Goal: Task Accomplishment & Management: Manage account settings

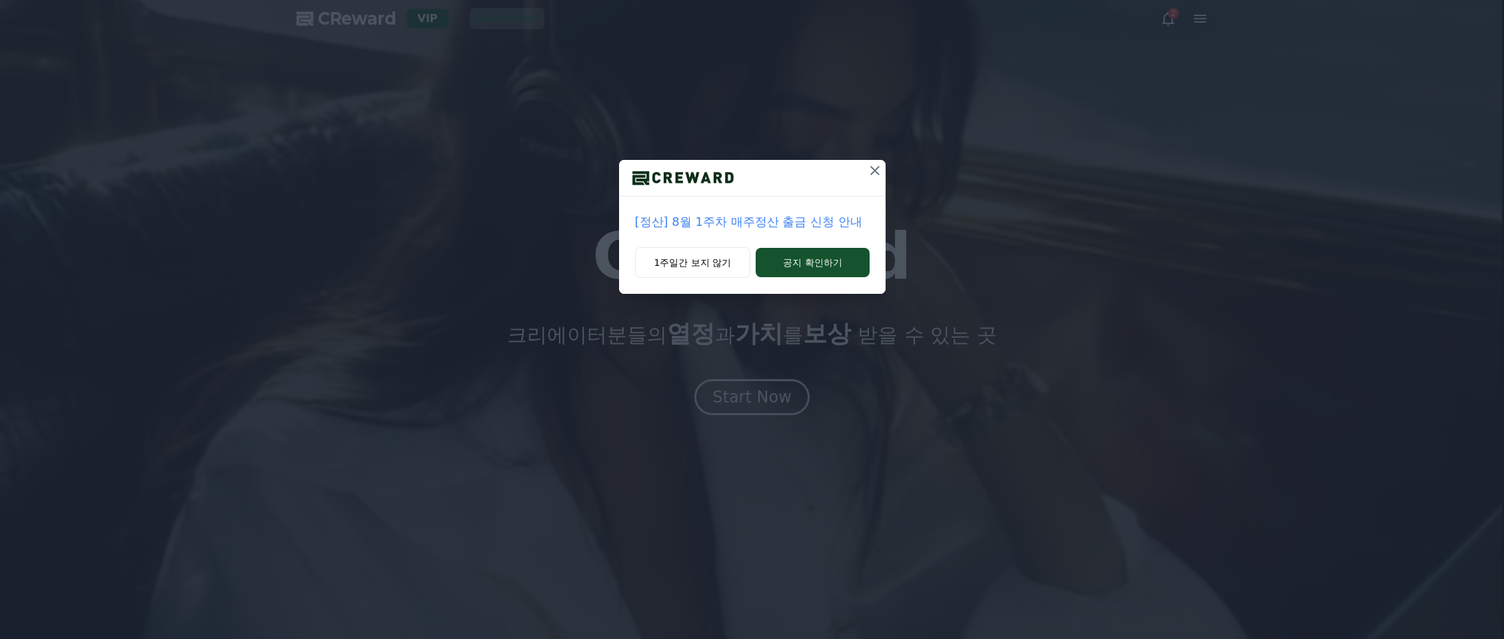
click at [872, 165] on icon at bounding box center [875, 171] width 16 height 16
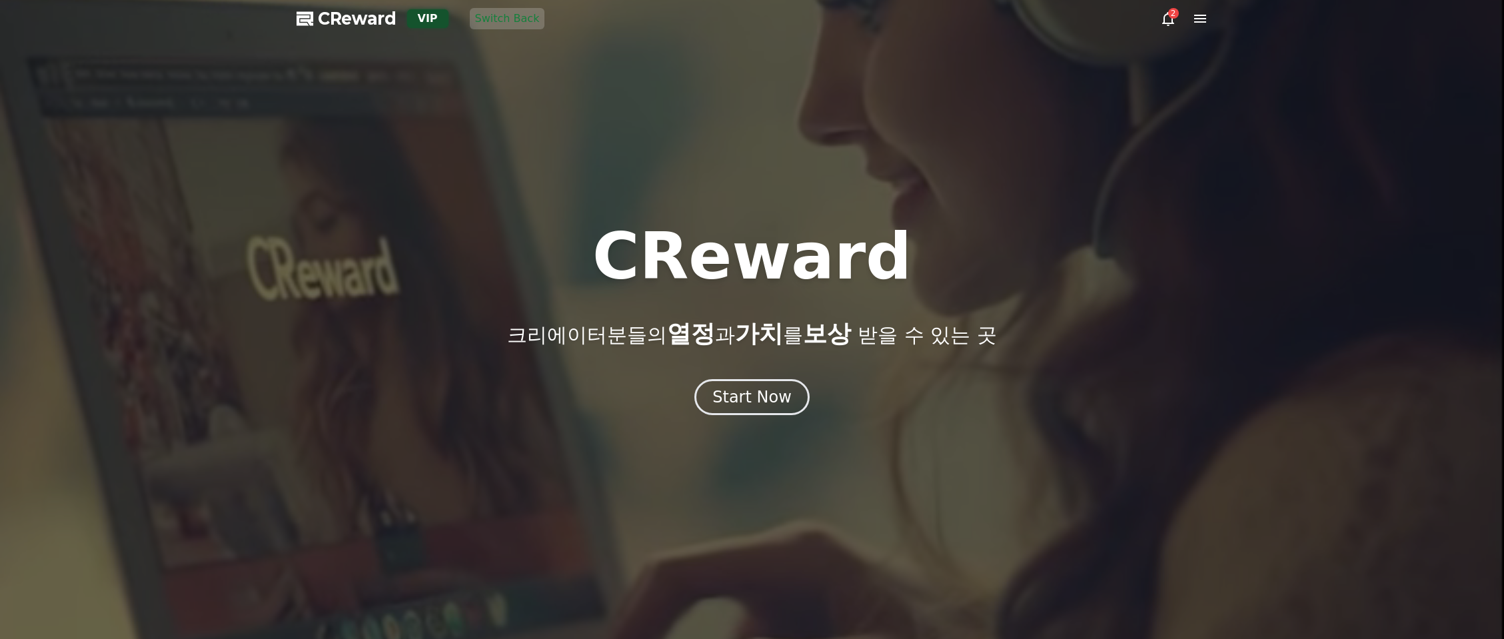
click at [1206, 15] on icon at bounding box center [1200, 19] width 16 height 16
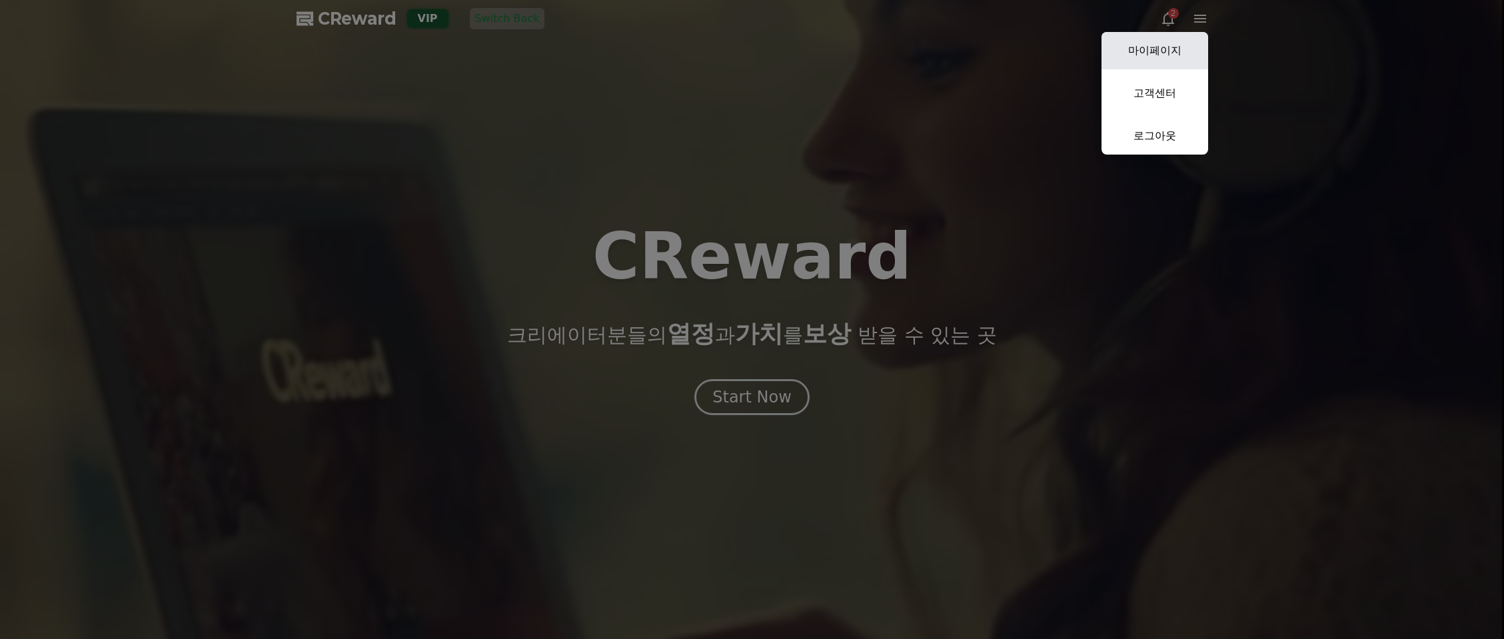
click at [1149, 55] on link "마이페이지" at bounding box center [1154, 50] width 107 height 37
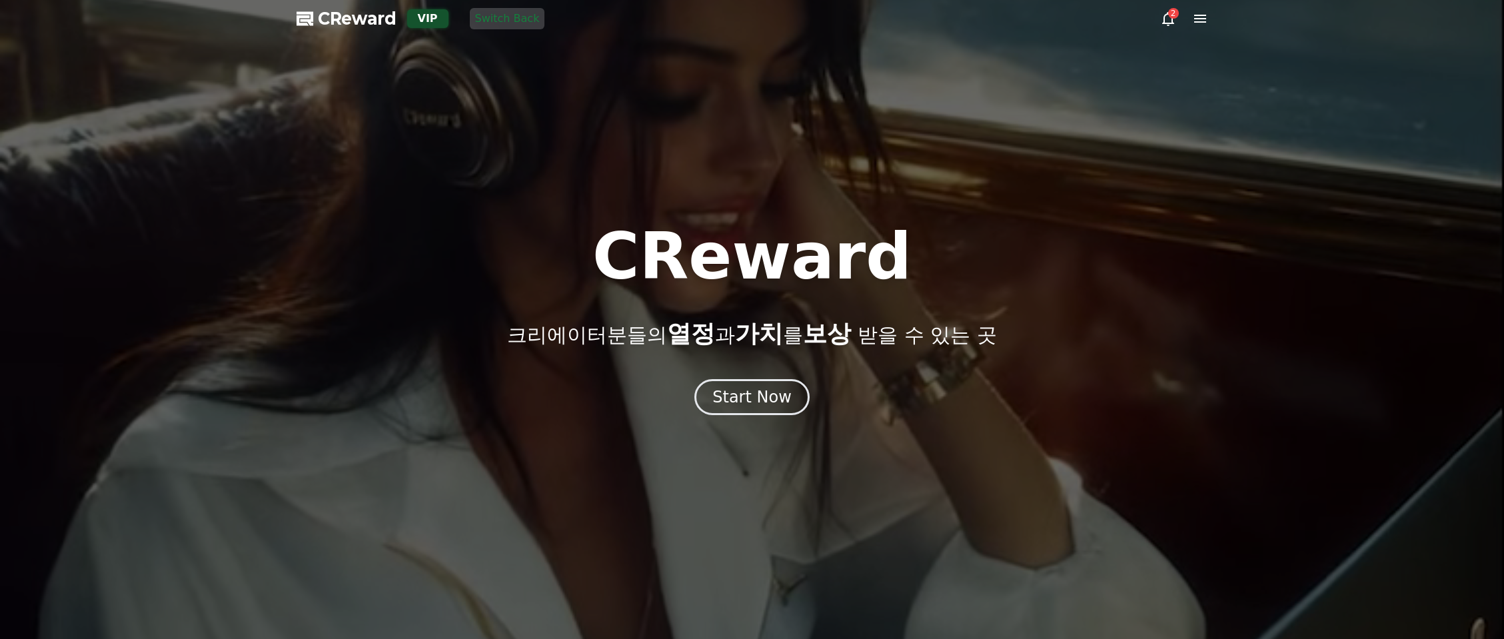
select select "**********"
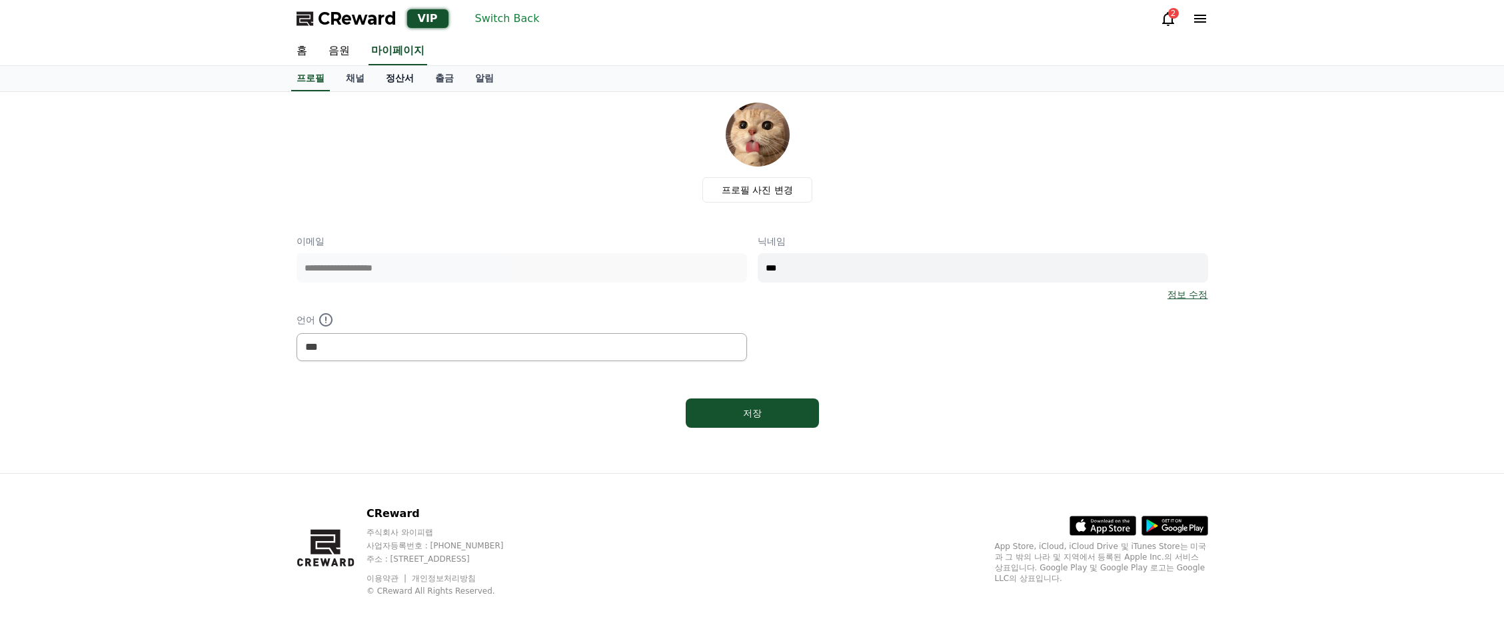
click at [375, 79] on link "정산서" at bounding box center [399, 78] width 49 height 25
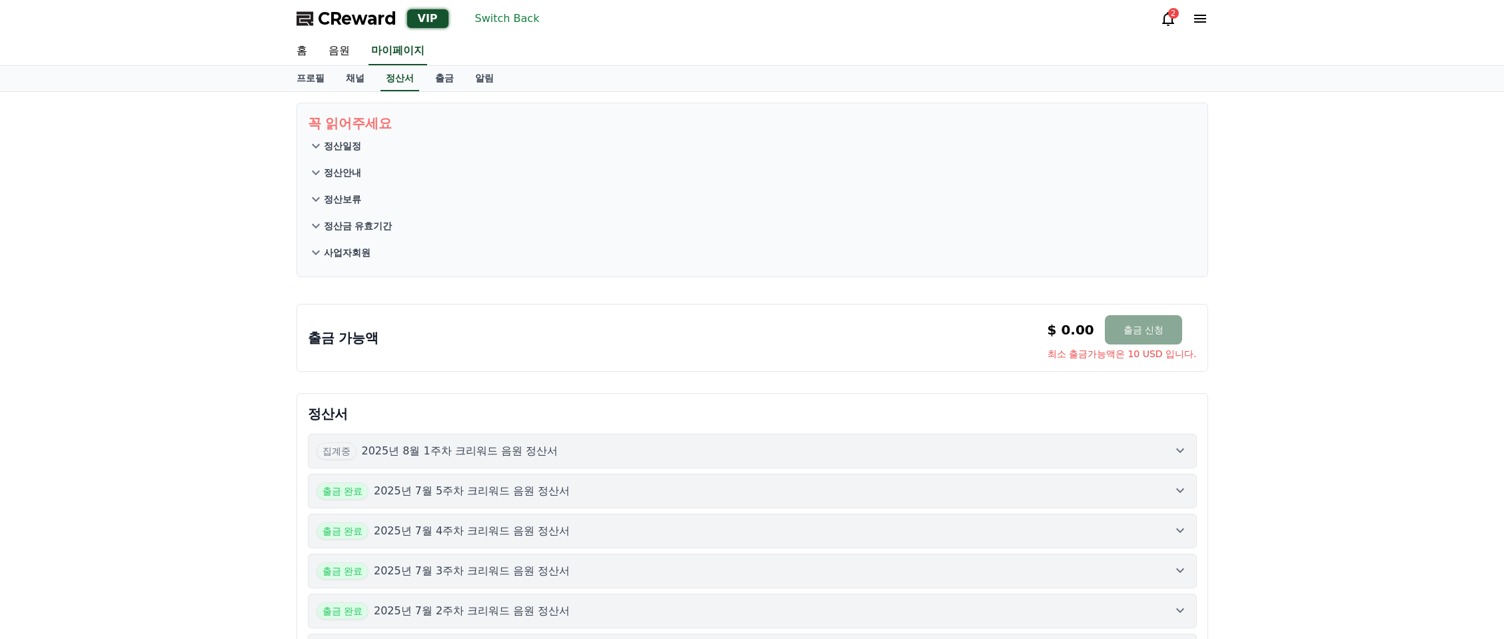
click at [606, 443] on div "집계중 2025년 8월 1주차 크리워드 음원 정산서" at bounding box center [751, 450] width 871 height 17
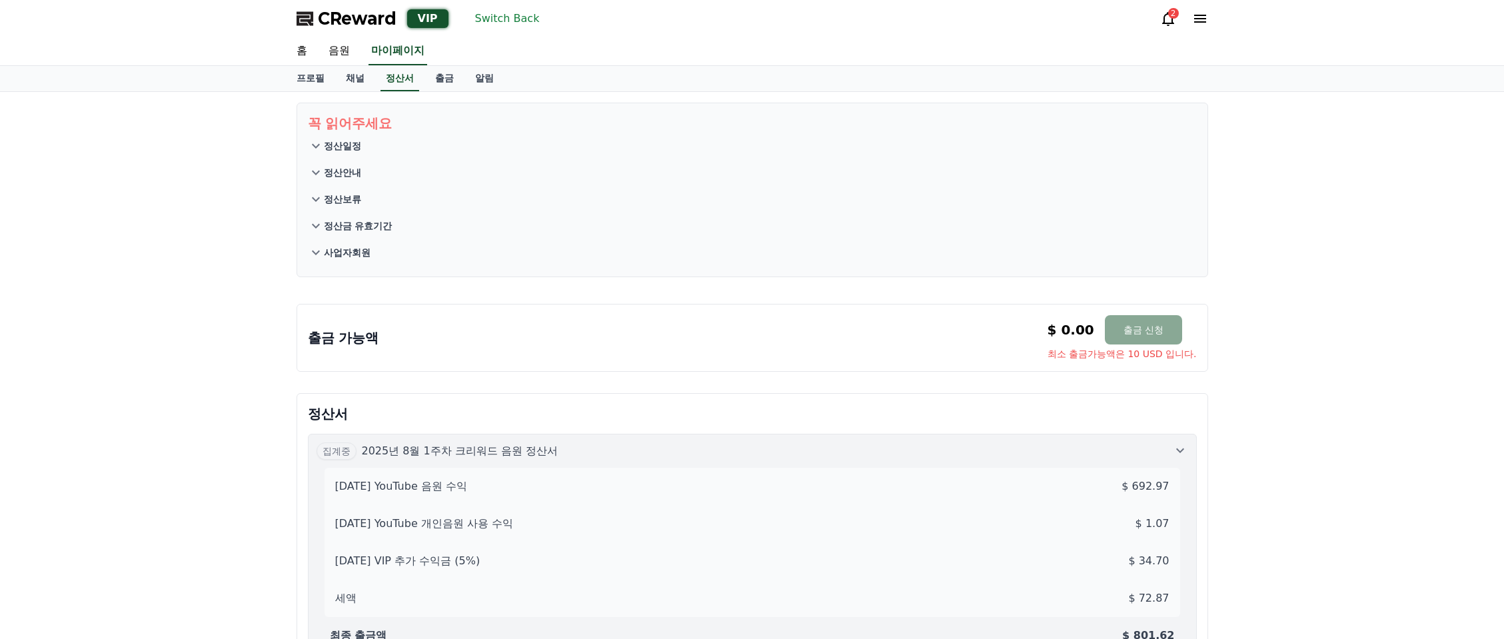
click at [736, 364] on div "출금 가능액 $ 0.00 출금 신청 최소 출금가능액은 10 USD 입니다. $ 0.00 출금 신청 최소 출금가능액은 10 USD 입니다." at bounding box center [751, 338] width 911 height 68
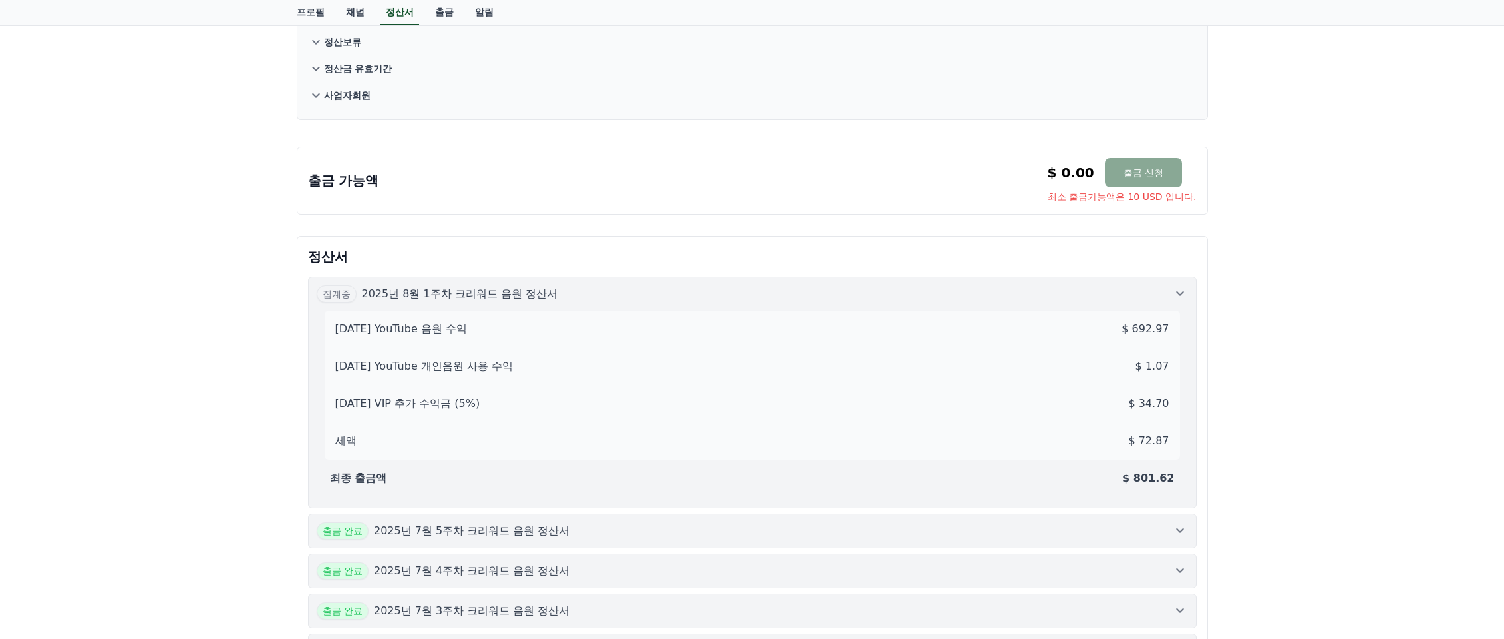
scroll to position [257, 0]
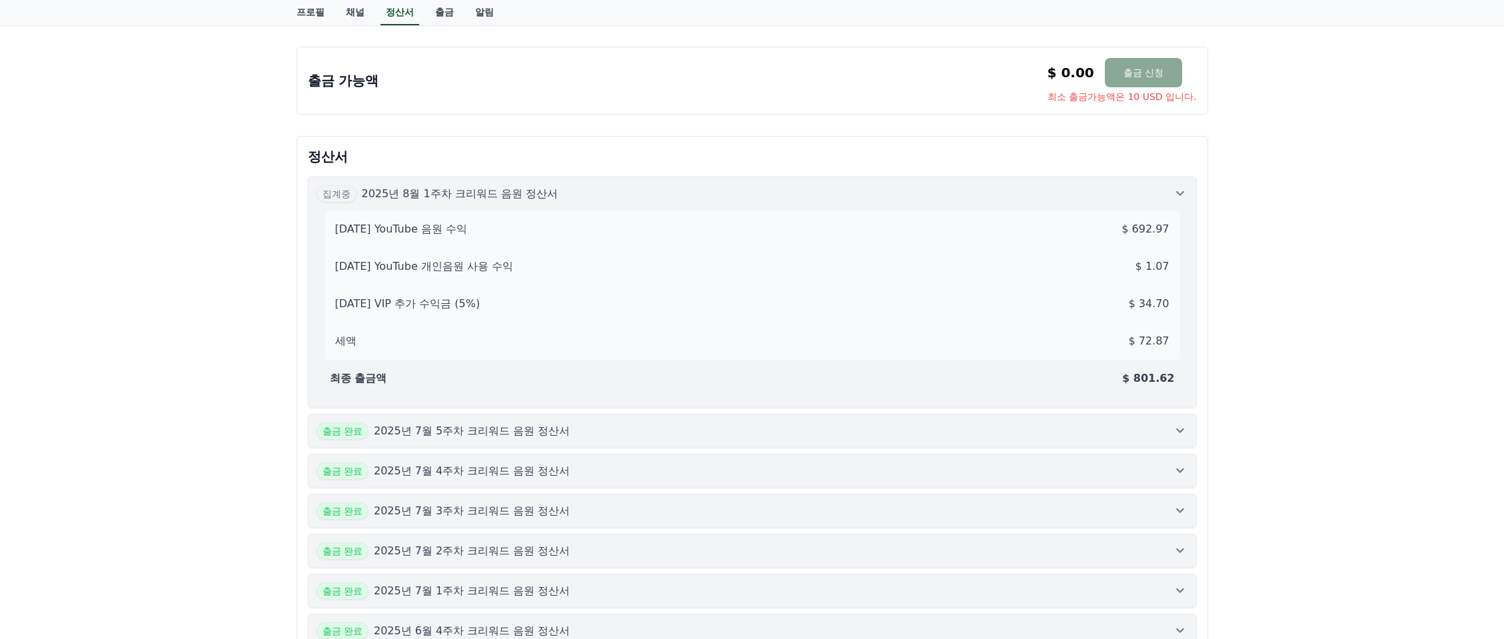
click at [1357, 315] on div "꼭 읽어주세요 정산일정 정산안내 정산보류 정산금 유효기간 사업자회원 출금 가능액 $ 0.00 출금 신청 최소 출금가능액은 10 USD 입니다.…" at bounding box center [752, 438] width 1504 height 1206
click at [1346, 313] on div "꼭 읽어주세요 정산일정 정산안내 정산보류 정산금 유효기간 사업자회원 출금 가능액 $ 0.00 출금 신청 최소 출금가능액은 10 USD 입니다.…" at bounding box center [752, 438] width 1504 height 1206
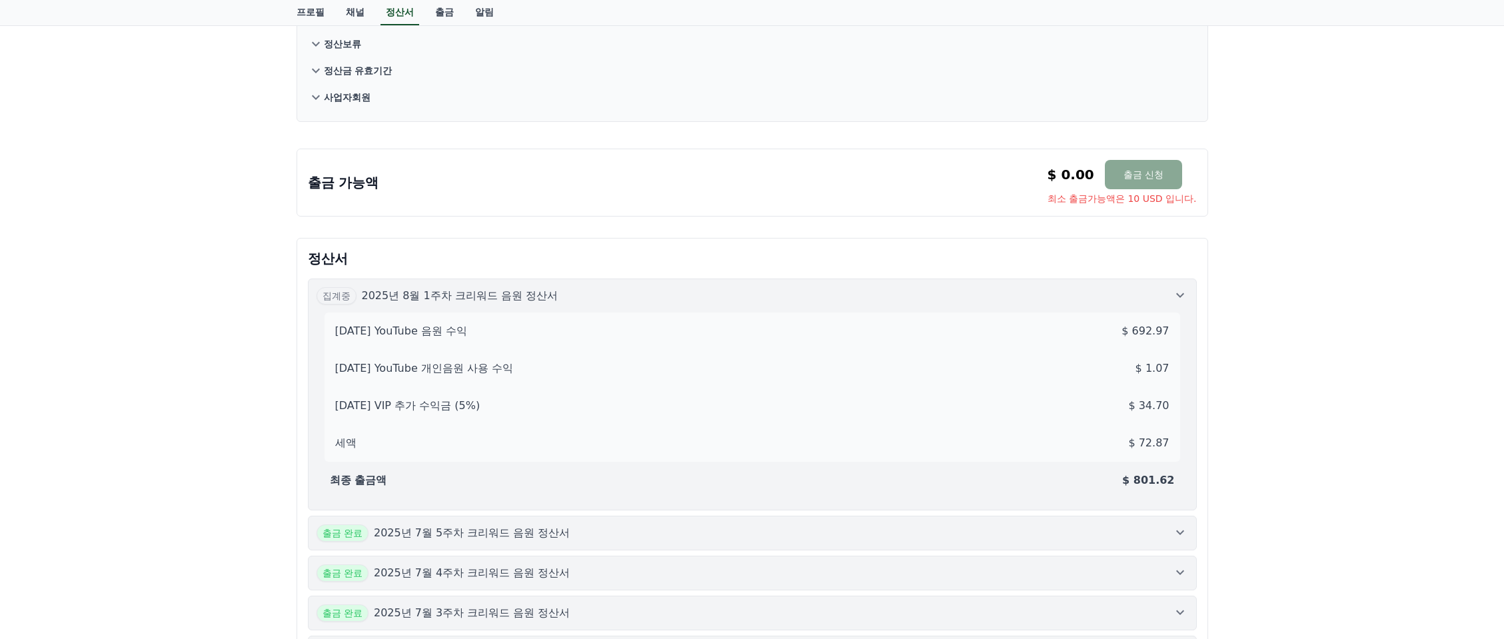
scroll to position [148, 0]
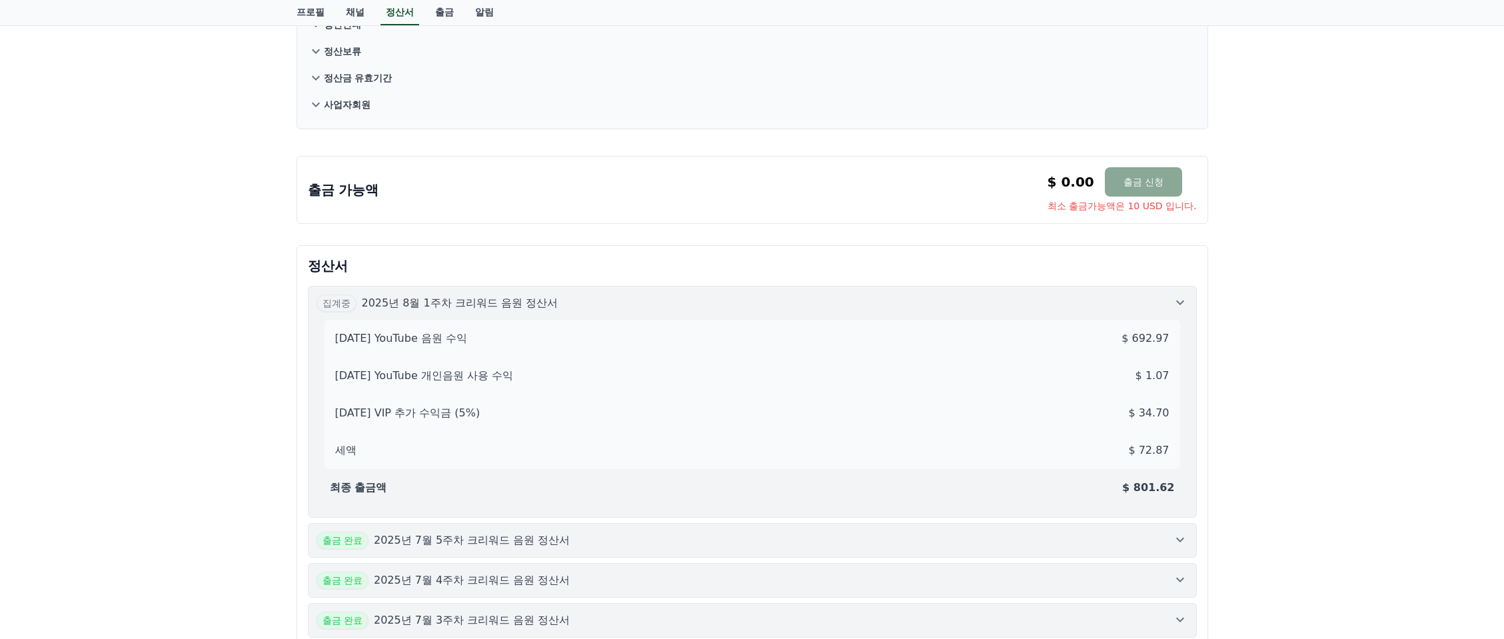
click at [556, 236] on div "꼭 읽어주세요 정산일정 정산안내 정산보류 정산금 유효기간 사업자회원 출금 가능액 $ 0.00 출금 신청 최소 출금가능액은 10 USD 입니다.…" at bounding box center [752, 547] width 933 height 1206
click at [92, 386] on div "꼭 읽어주세요 정산일정 정산안내 정산보류 정산금 유효기간 사업자회원 출금 가능액 $ 0.00 출금 신청 최소 출금가능액은 10 USD 입니다.…" at bounding box center [752, 547] width 1504 height 1206
click at [123, 374] on div "꼭 읽어주세요 정산일정 정산안내 정산보류 정산금 유효기간 사업자회원 출금 가능액 $ 0.00 출금 신청 최소 출금가능액은 10 USD 입니다.…" at bounding box center [752, 547] width 1504 height 1206
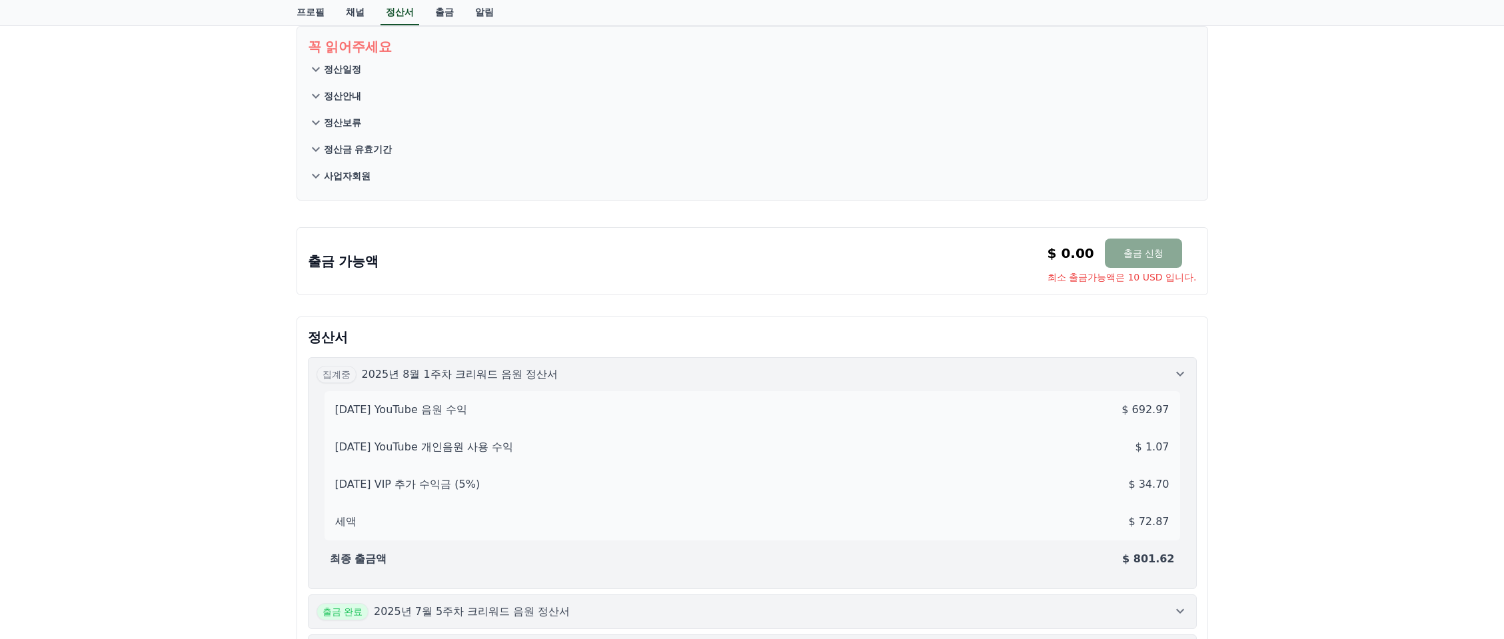
scroll to position [0, 0]
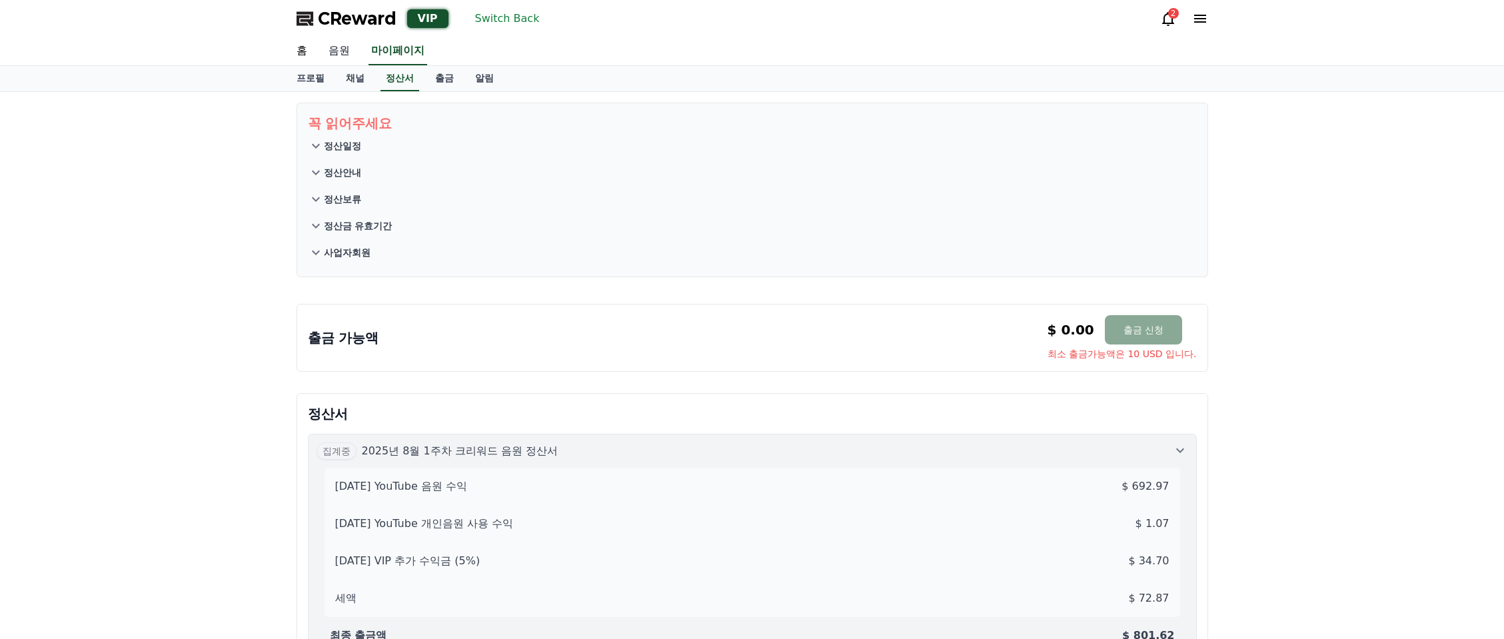
click at [338, 55] on link "음원" at bounding box center [339, 51] width 43 height 28
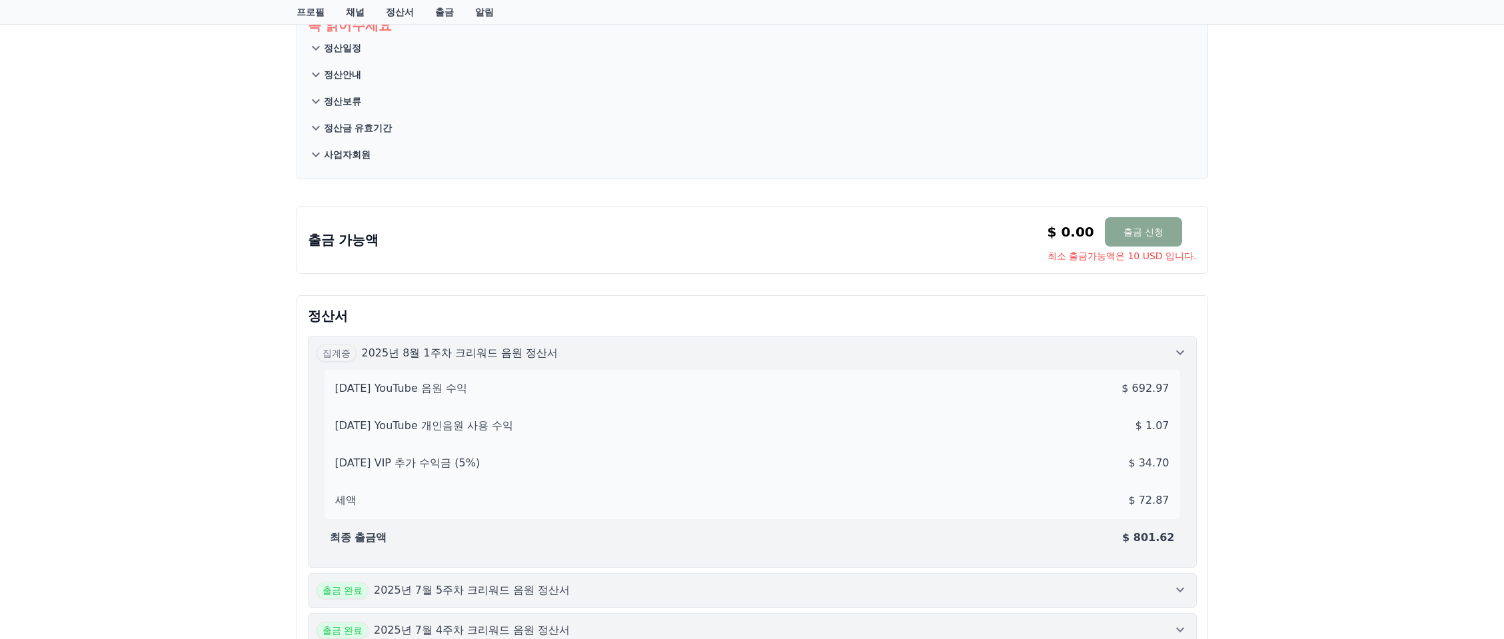
scroll to position [109, 0]
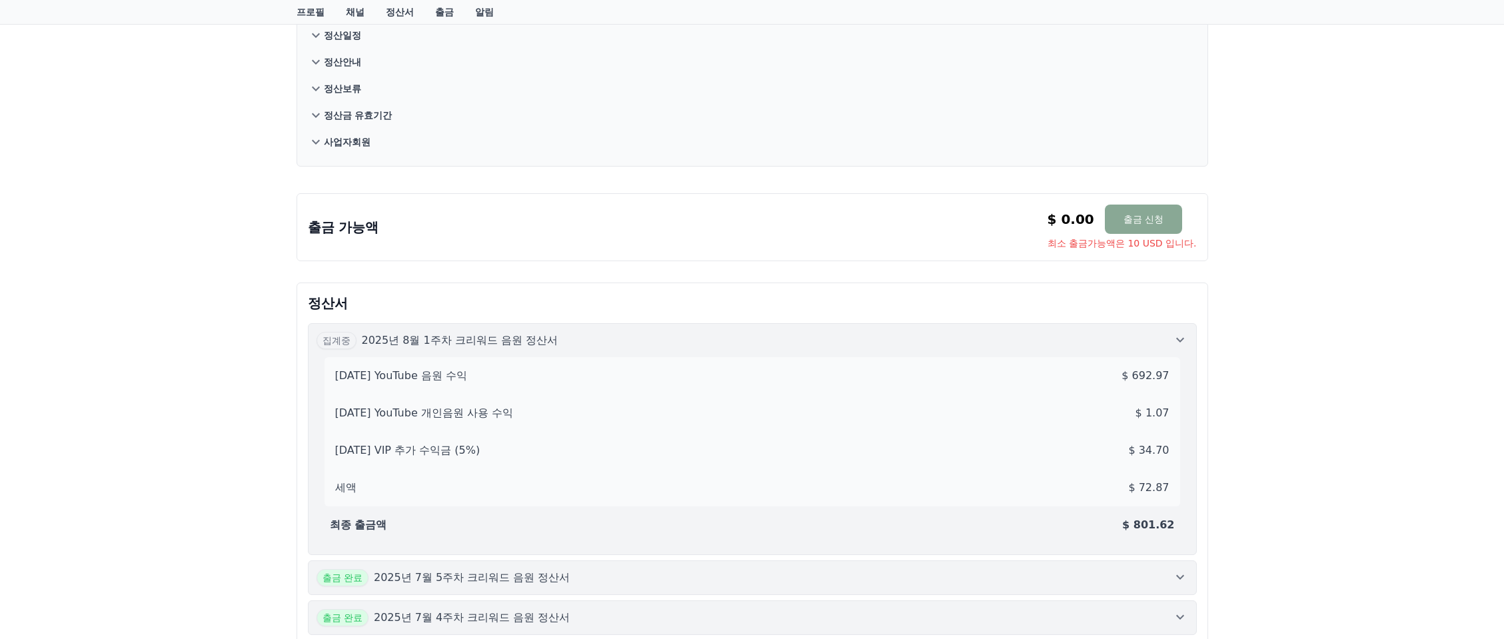
click at [166, 304] on div "꼭 읽어주세요 정산일정 정산안내 정산보류 정산금 유효기간 사업자회원 출금 가능액 $ 0.00 출금 신청 최소 출금가능액은 10 USD 입니다.…" at bounding box center [752, 584] width 1504 height 1206
drag, startPoint x: 167, startPoint y: 301, endPoint x: 175, endPoint y: 288, distance: 14.6
click at [167, 301] on div "꼭 읽어주세요 정산일정 정산안내 정산보류 정산금 유효기간 사업자회원 출금 가능액 $ 0.00 출금 신청 최소 출금가능액은 10 USD 입니다.…" at bounding box center [752, 584] width 1504 height 1206
click at [228, 183] on div "꼭 읽어주세요 정산일정 정산안내 정산보류 정산금 유효기간 사업자회원 출금 가능액 $ 0.00 출금 신청 최소 출금가능액은 10 USD 입니다.…" at bounding box center [752, 584] width 1504 height 1206
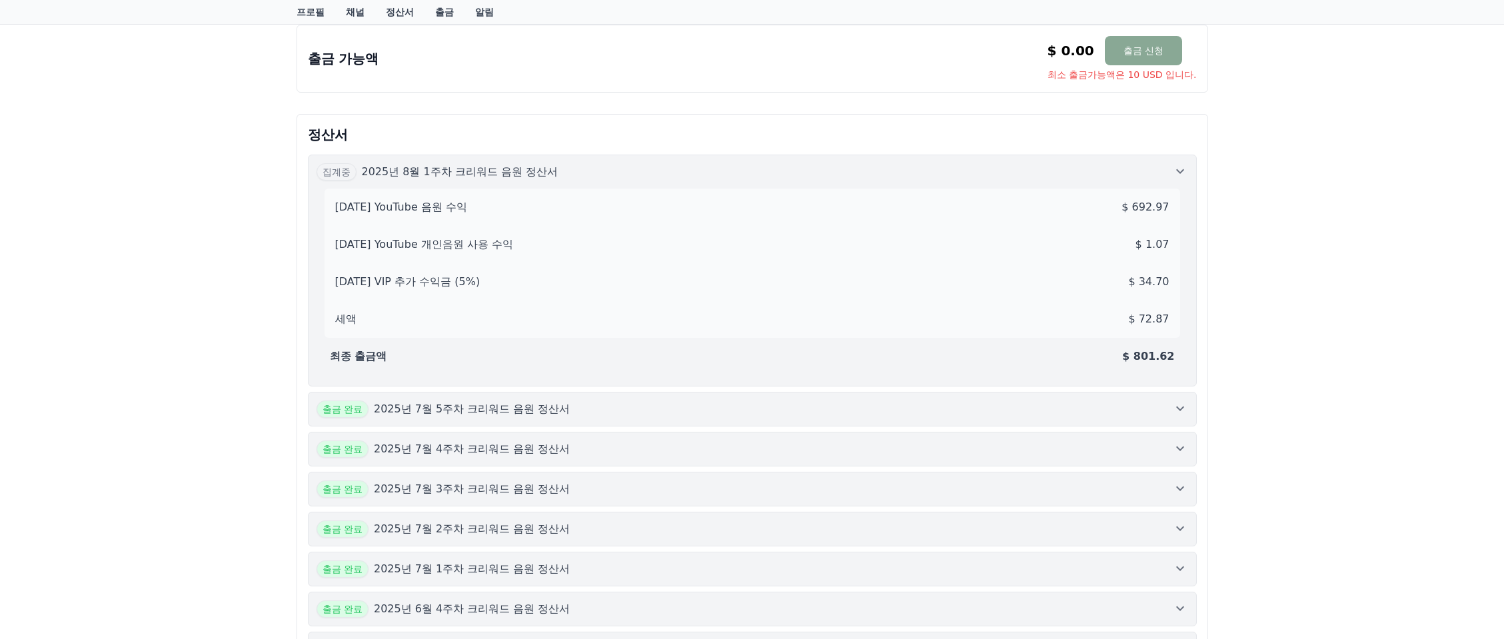
click at [245, 270] on div "꼭 읽어주세요 정산일정 정산안내 정산보류 정산금 유효기간 사업자회원 출금 가능액 $ 0.00 출금 신청 최소 출금가능액은 10 USD 입니다.…" at bounding box center [752, 416] width 1504 height 1206
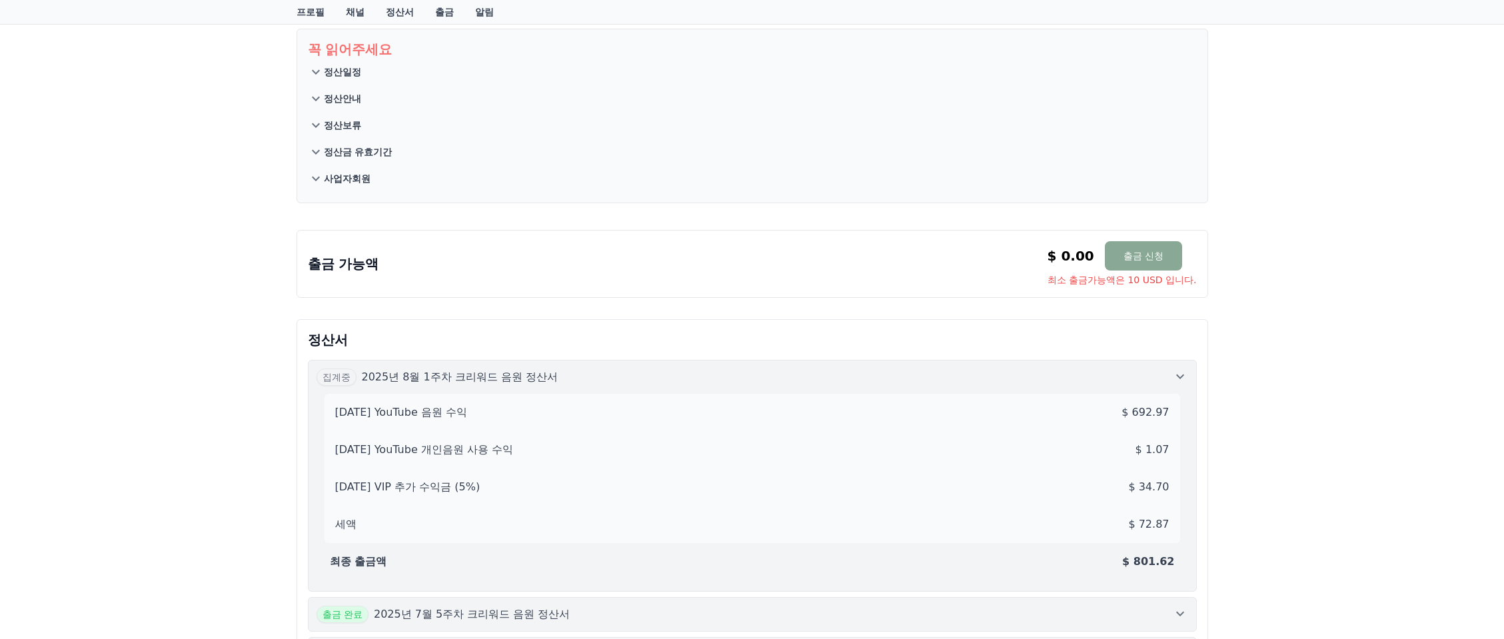
scroll to position [200, 0]
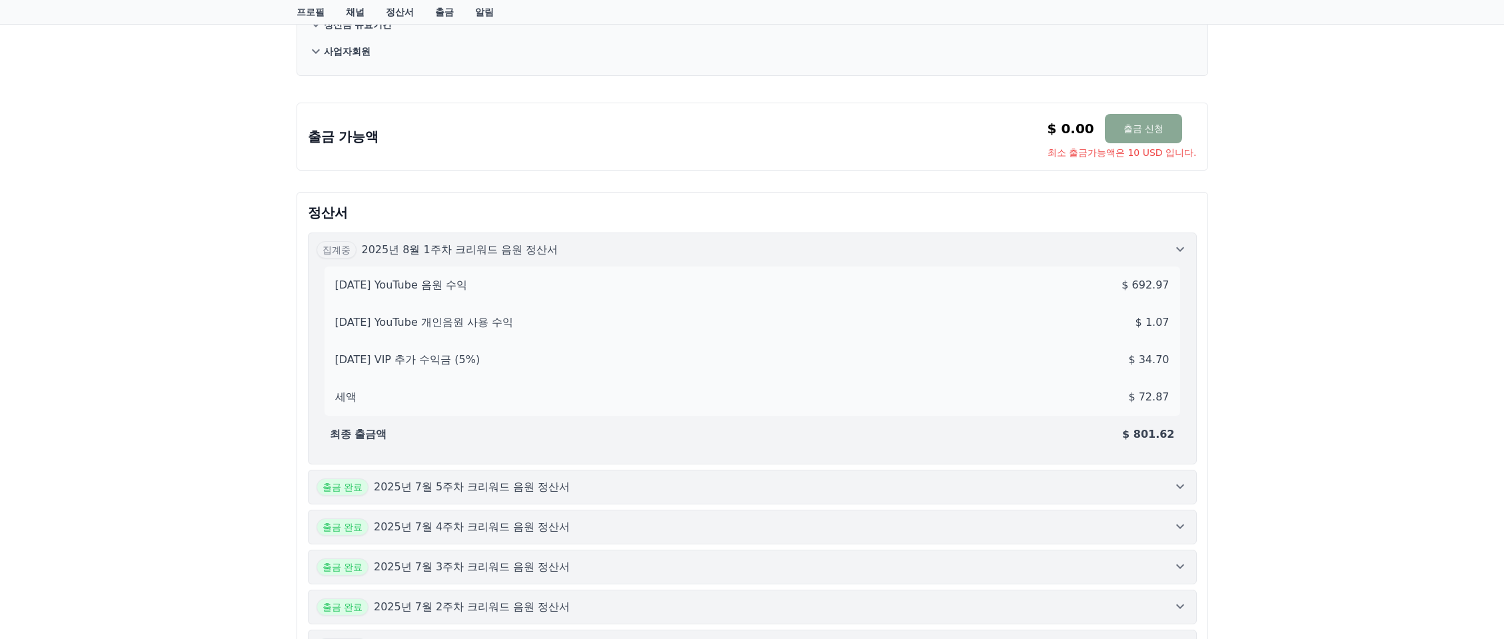
click at [159, 243] on div "꼭 읽어주세요 정산일정 정산안내 정산보류 정산금 유효기간 사업자회원 출금 가능액 $ 0.00 출금 신청 최소 출금가능액은 10 USD 입니다.…" at bounding box center [752, 494] width 1504 height 1206
click at [164, 91] on div "꼭 읽어주세요 정산일정 정산안내 정산보류 정산금 유효기간 사업자회원 출금 가능액 $ 0.00 출금 신청 최소 출금가능액은 10 USD 입니다.…" at bounding box center [752, 494] width 1504 height 1206
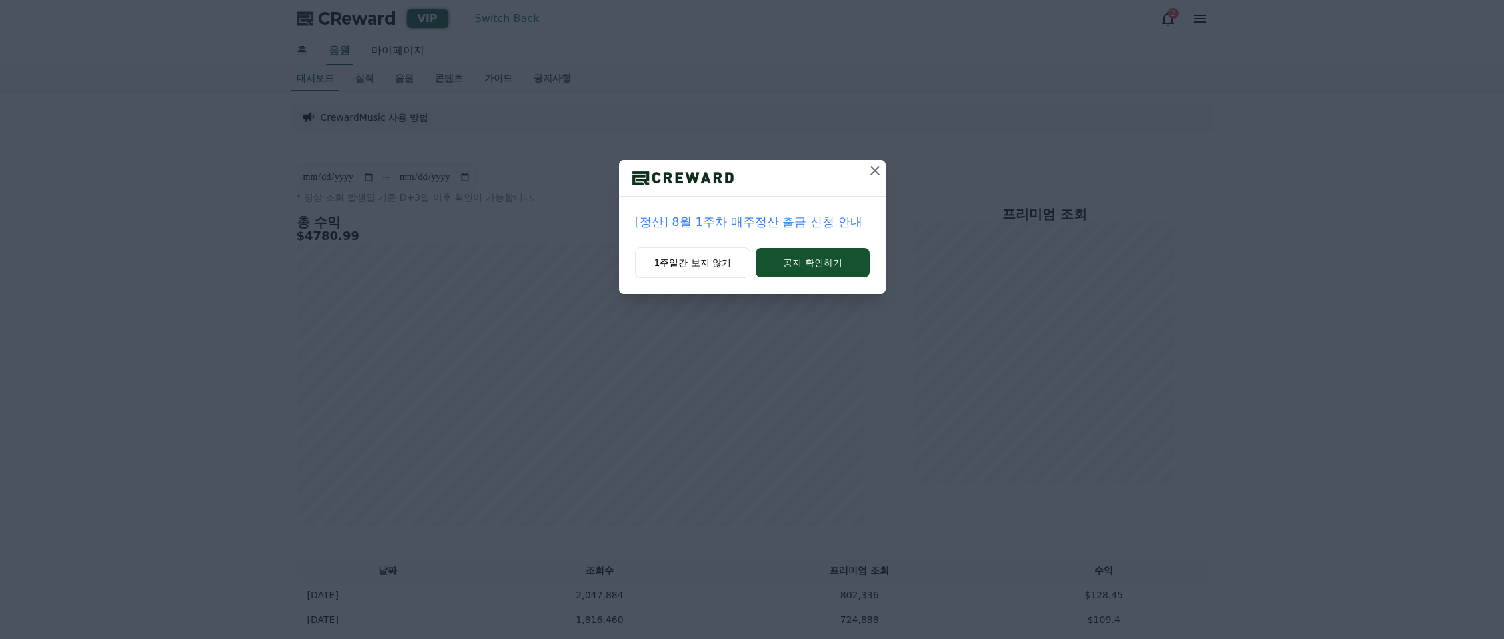
click at [879, 175] on icon at bounding box center [875, 171] width 16 height 16
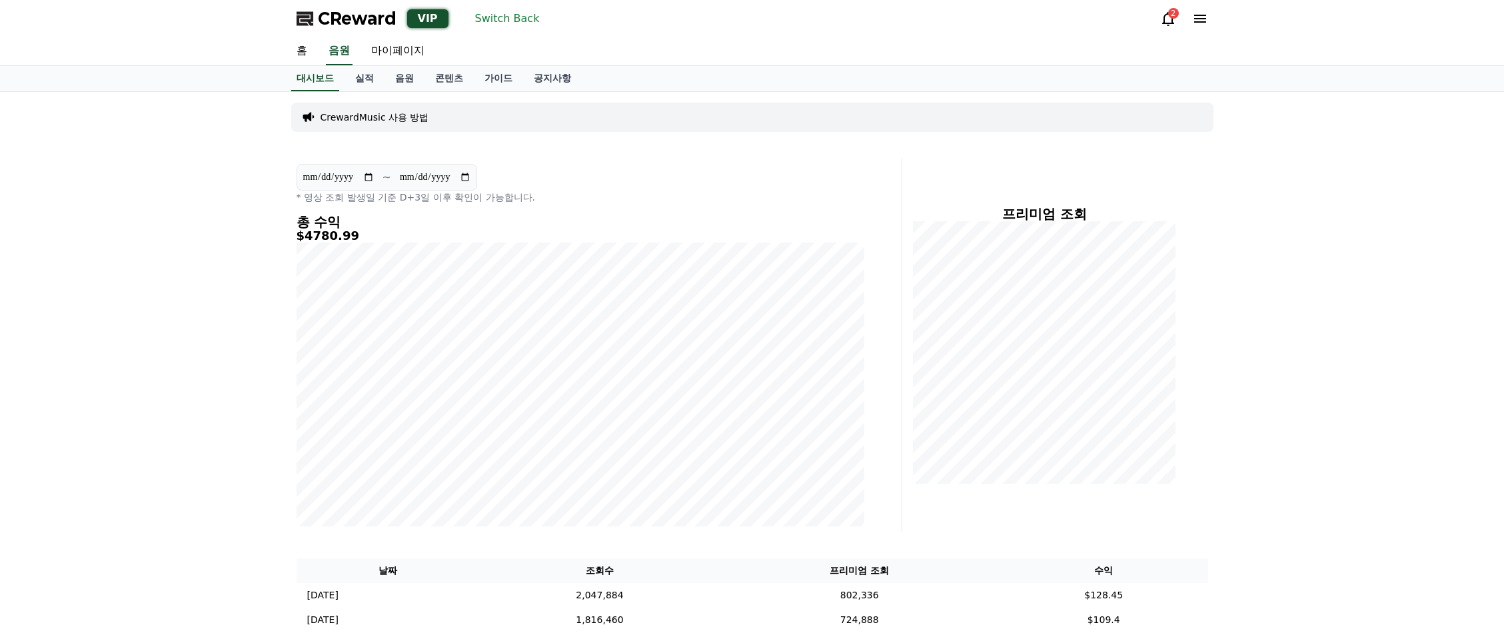
click at [374, 173] on input "**********" at bounding box center [338, 177] width 72 height 15
type input "**********"
click at [471, 177] on input "**********" at bounding box center [435, 177] width 72 height 15
type input "**********"
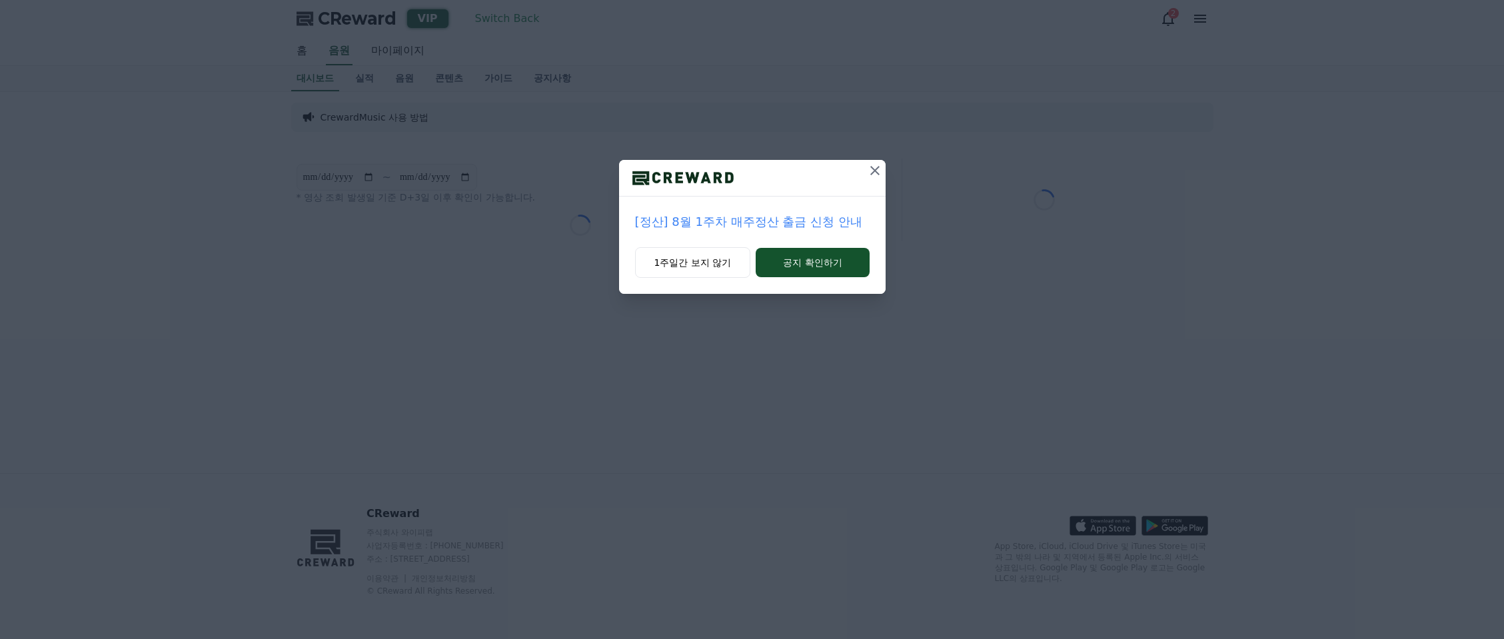
click at [877, 173] on icon at bounding box center [874, 170] width 9 height 9
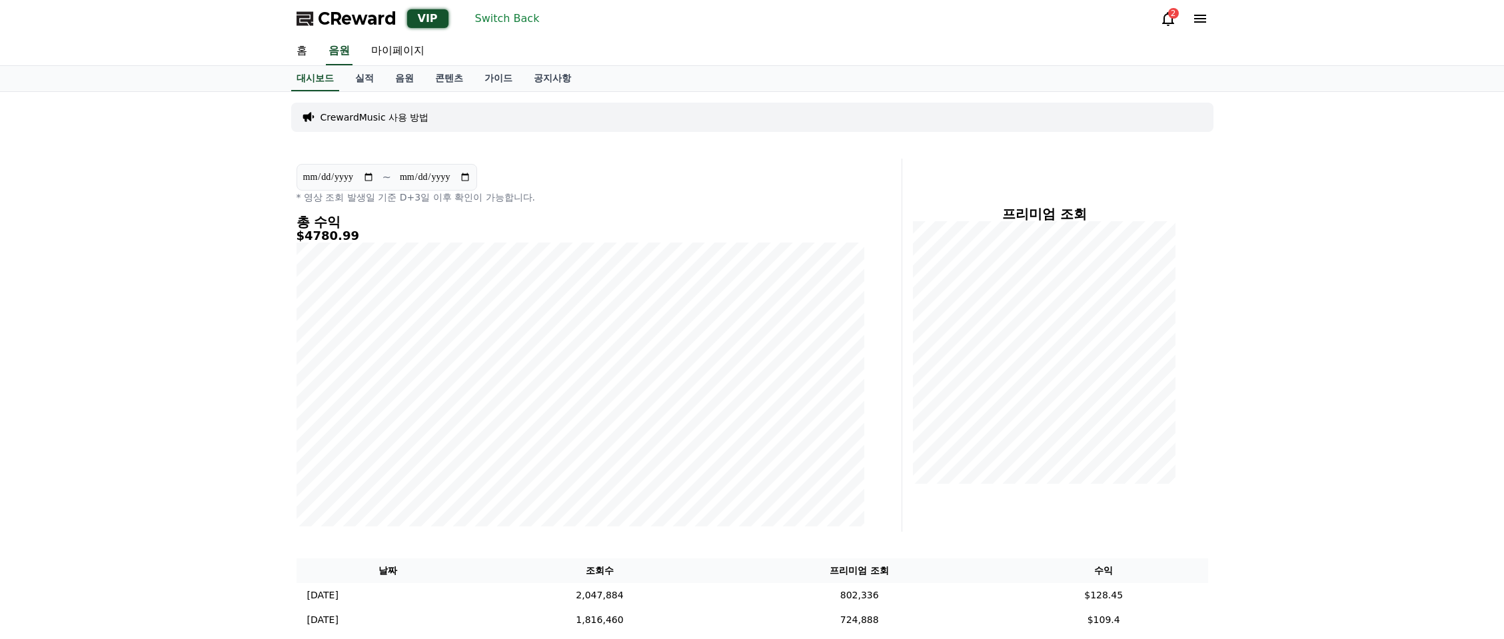
click at [374, 173] on input "**********" at bounding box center [338, 177] width 72 height 15
type input "**********"
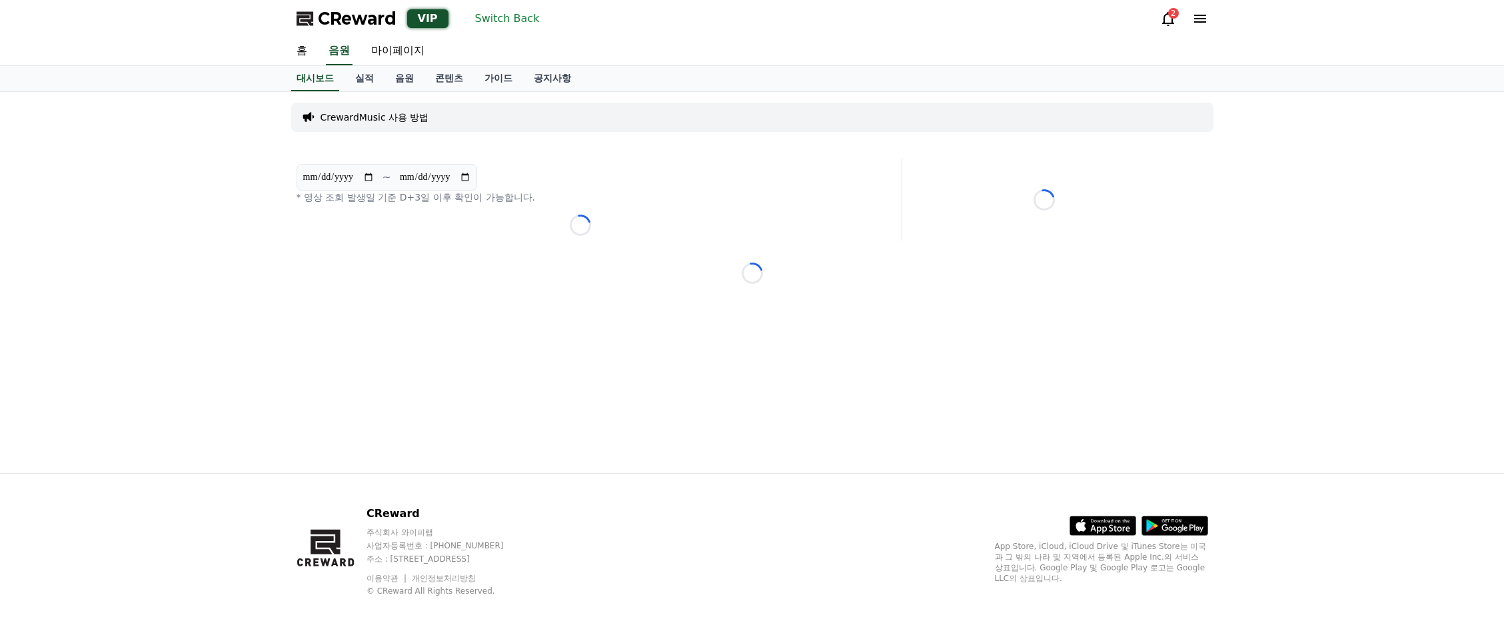
click at [471, 179] on input "**********" at bounding box center [435, 177] width 72 height 15
type input "**********"
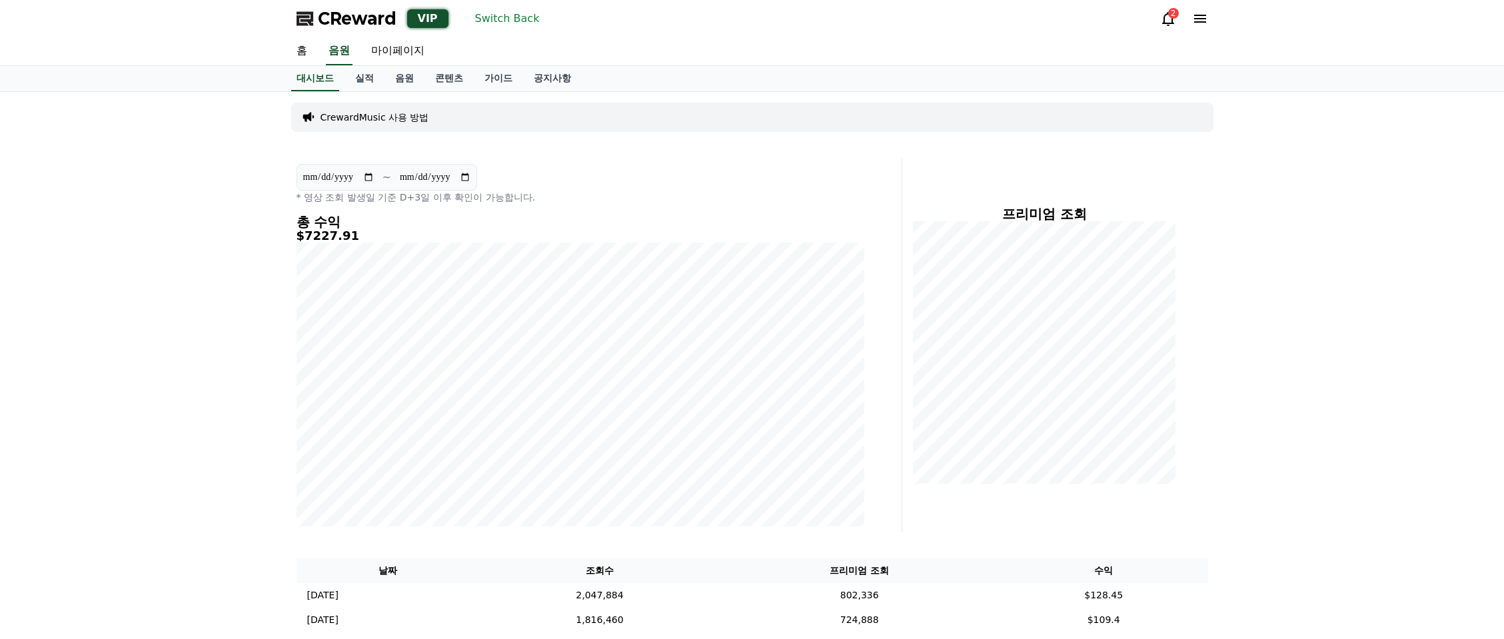
click at [240, 237] on div "**********" at bounding box center [752, 630] width 1504 height 1077
click at [471, 175] on input "**********" at bounding box center [435, 177] width 72 height 15
click at [602, 155] on div "**********" at bounding box center [752, 630] width 933 height 1077
click at [374, 176] on input "**********" at bounding box center [338, 177] width 72 height 15
type input "**********"
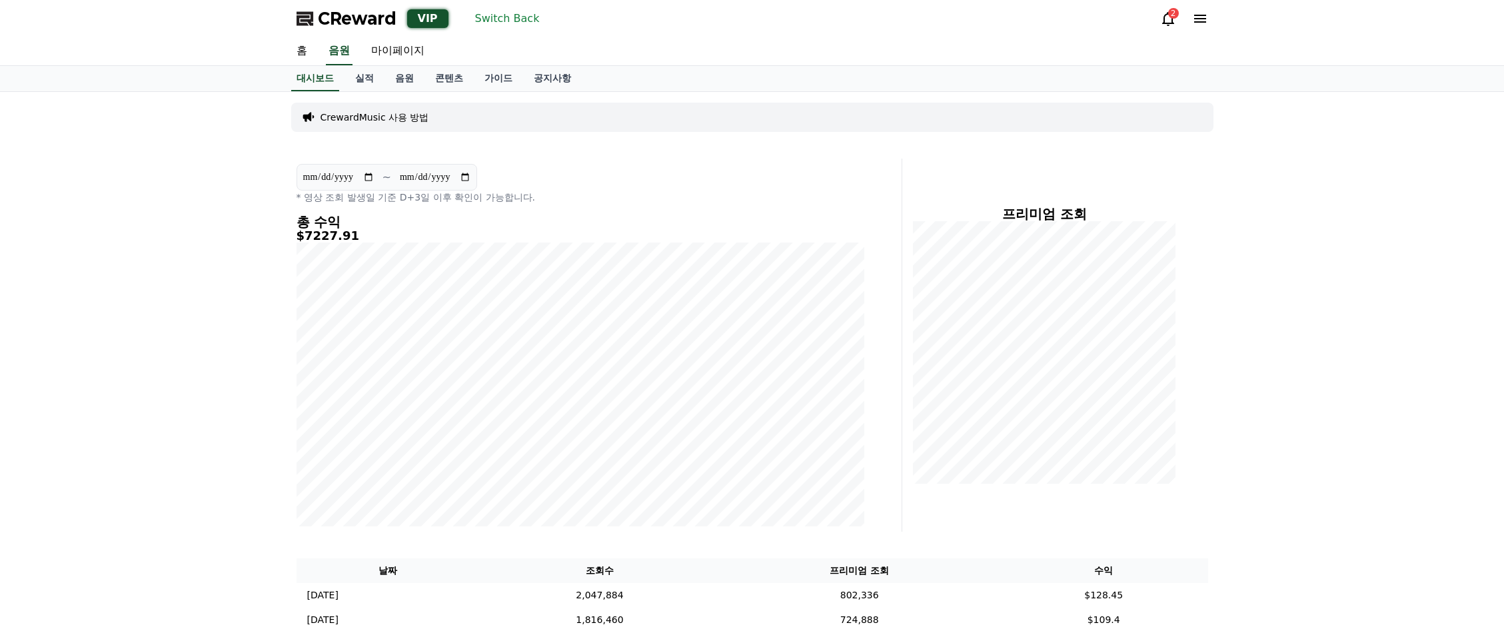
click at [579, 185] on div "**********" at bounding box center [580, 184] width 568 height 40
click at [181, 143] on div "**********" at bounding box center [752, 454] width 1504 height 724
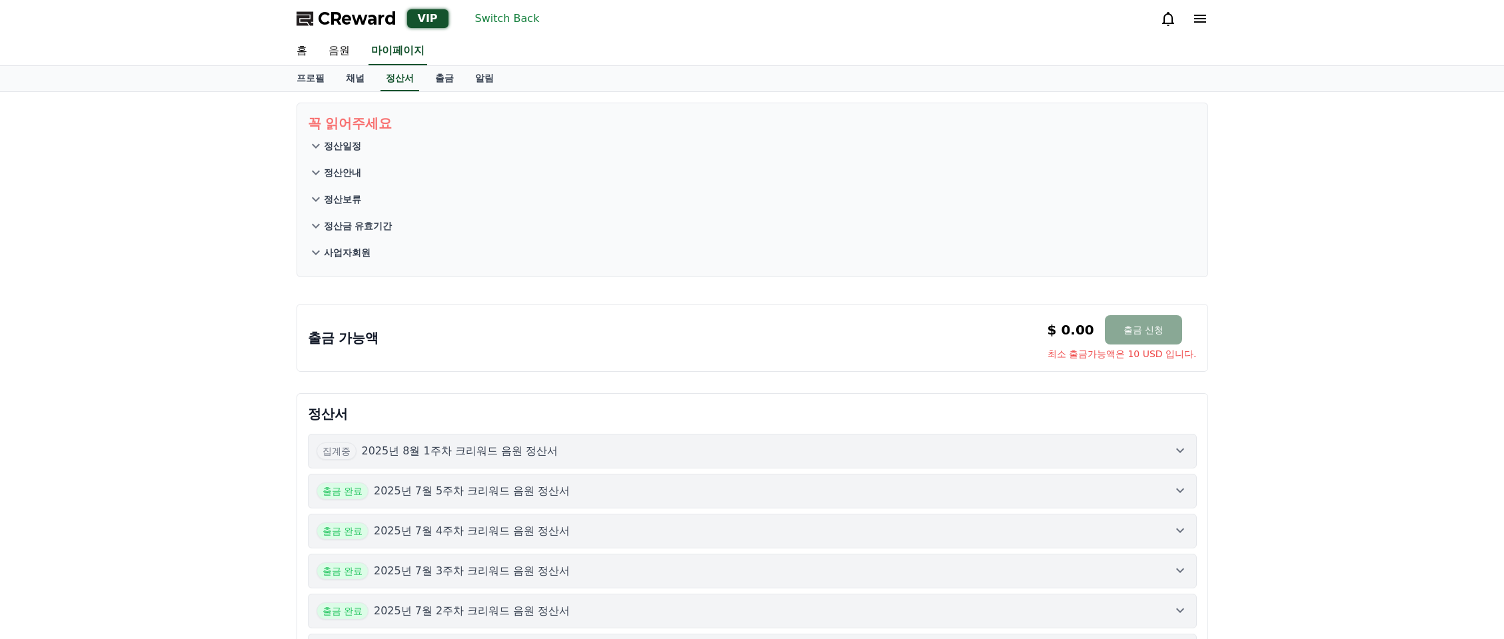
scroll to position [25, 0]
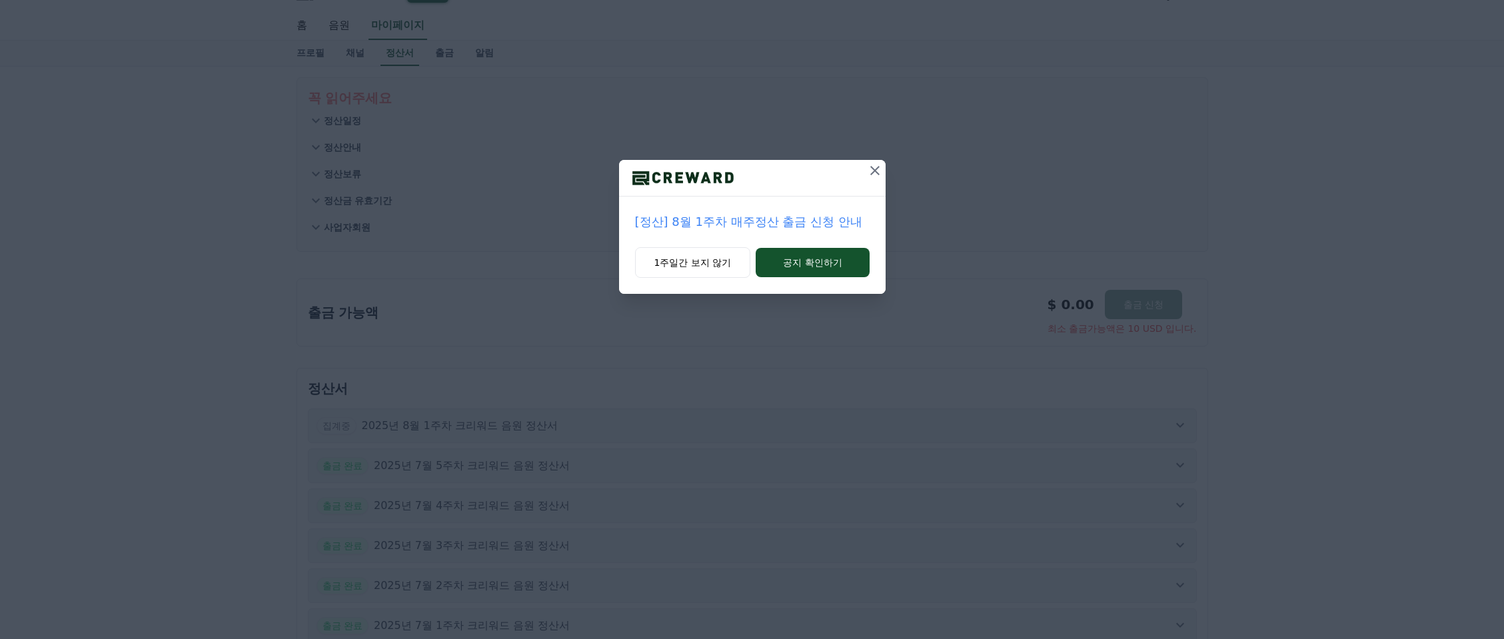
click at [872, 165] on icon at bounding box center [875, 171] width 16 height 16
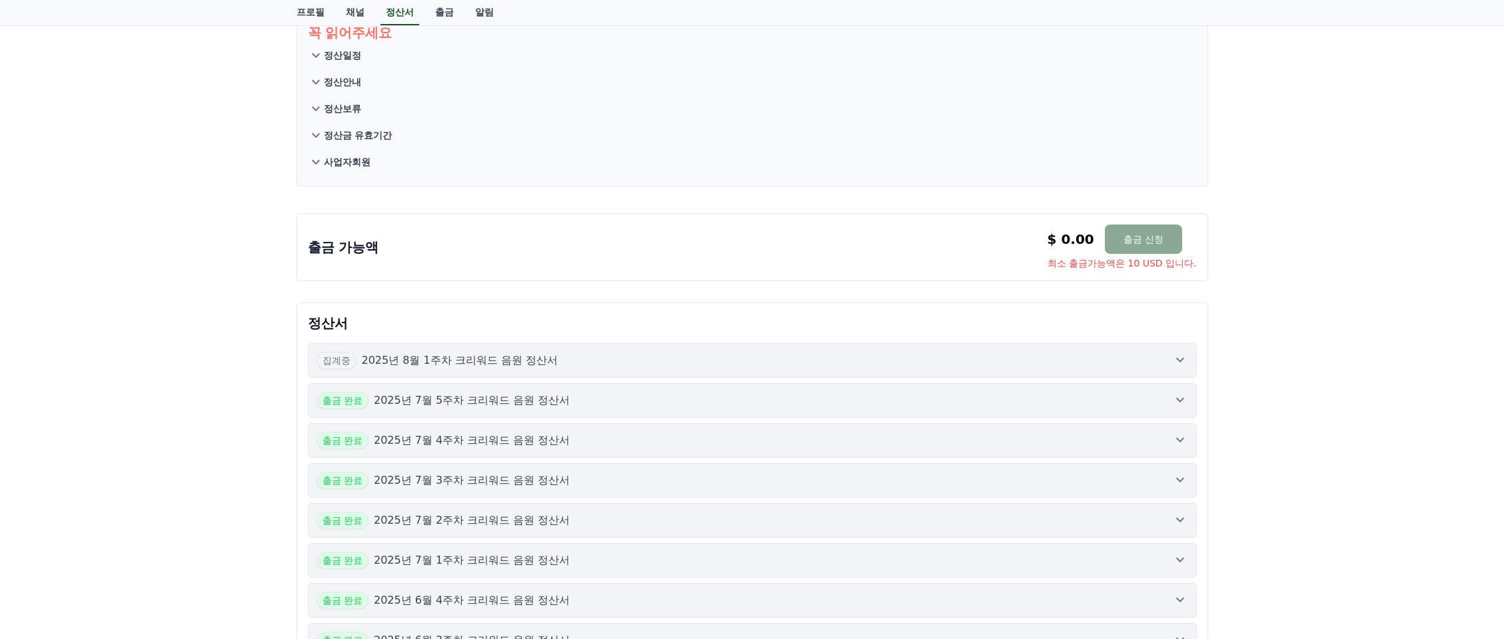
scroll to position [102, 0]
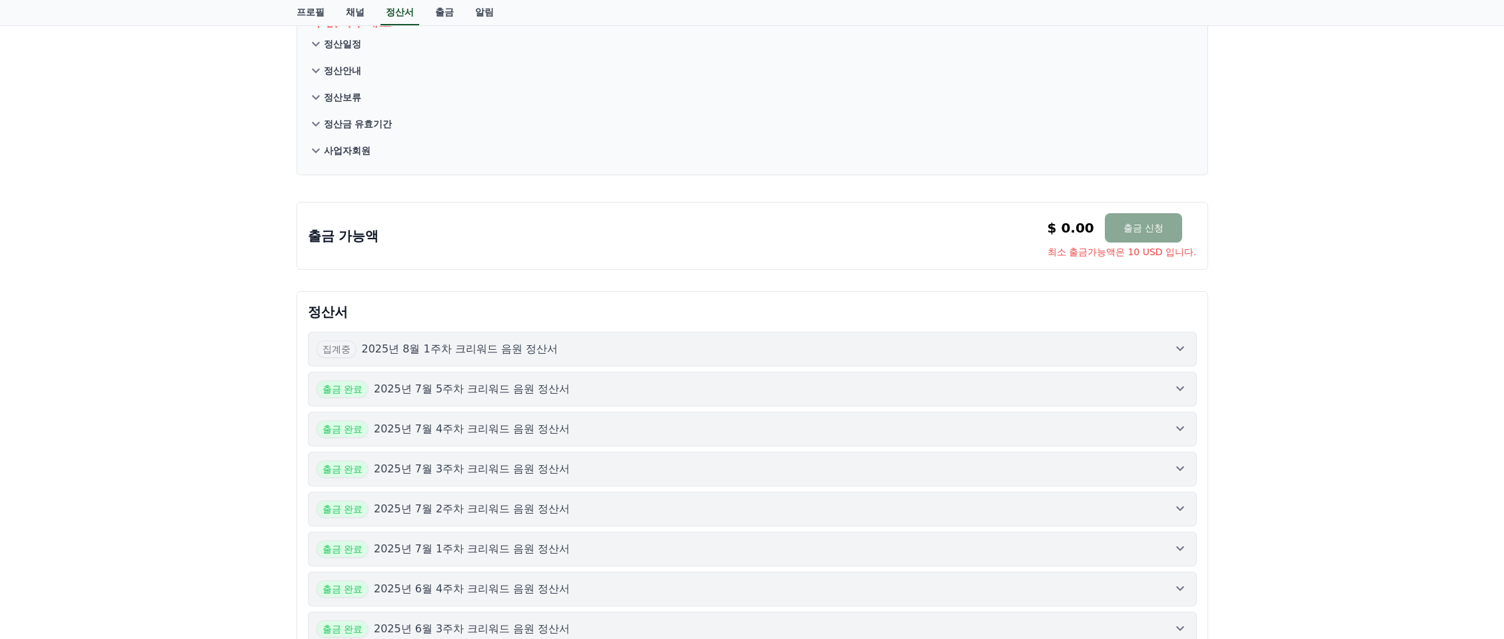
click at [436, 354] on p "2025년 8월 1주차 크리워드 음원 정산서" at bounding box center [460, 349] width 197 height 16
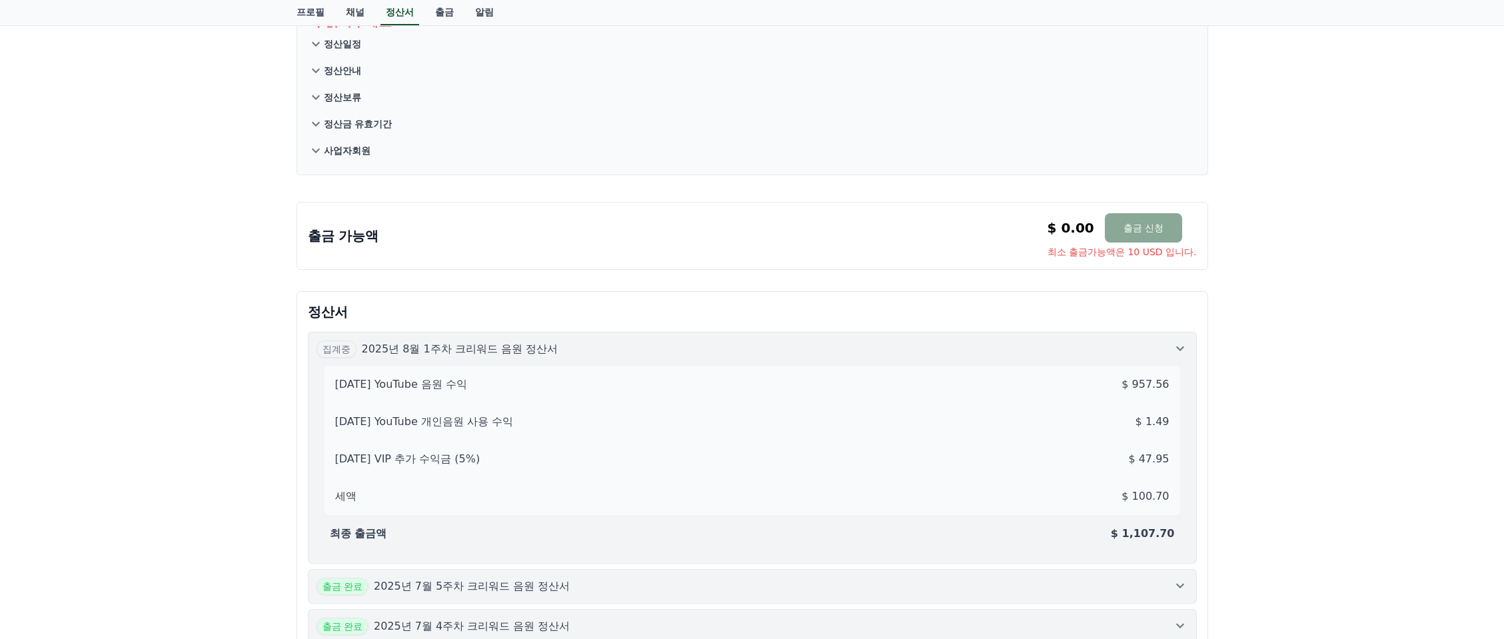
click at [468, 352] on p "2025년 8월 1주차 크리워드 음원 정산서" at bounding box center [460, 349] width 197 height 16
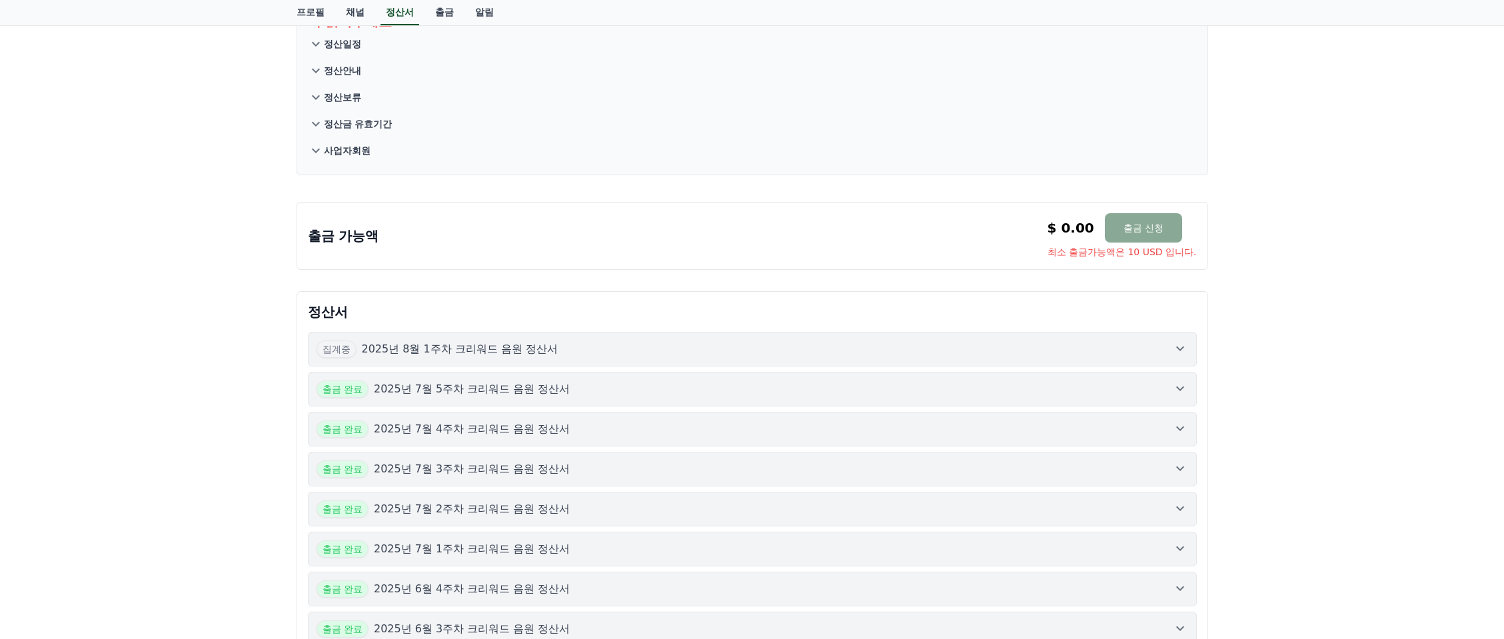
click at [468, 352] on p "2025년 8월 1주차 크리워드 음원 정산서" at bounding box center [460, 349] width 197 height 16
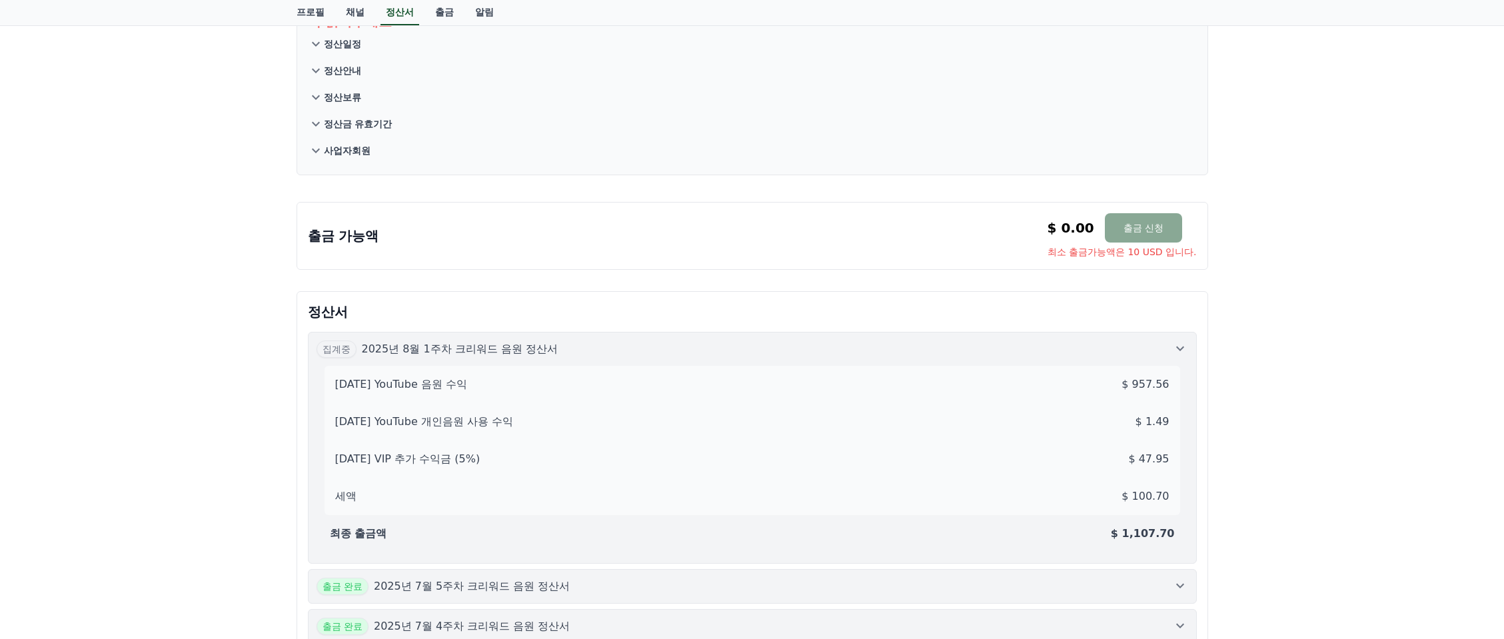
click at [247, 275] on div "꼭 읽어주세요 정산일정 정산안내 정산보류 정산금 유효기간 사업자회원 출금 가능액 $ 0.00 출금 신청 최소 출금가능액은 10 USD 입니다.…" at bounding box center [752, 593] width 1504 height 1206
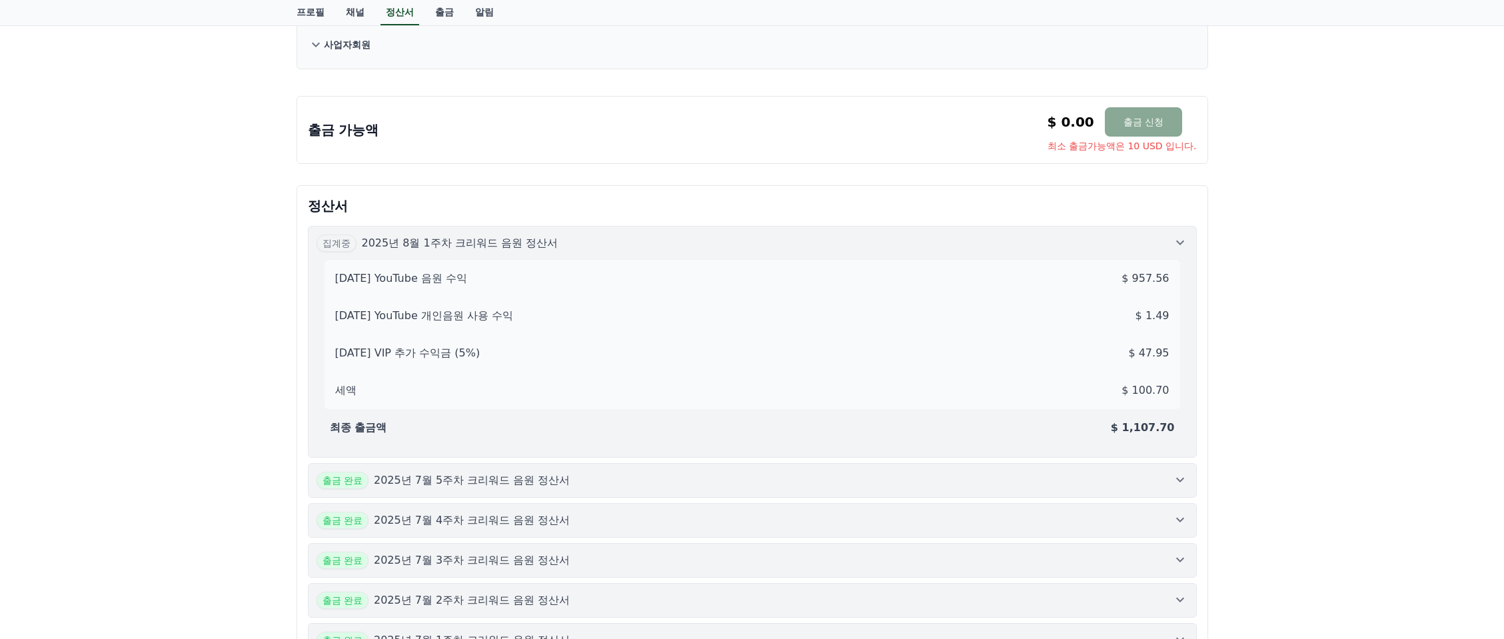
scroll to position [311, 0]
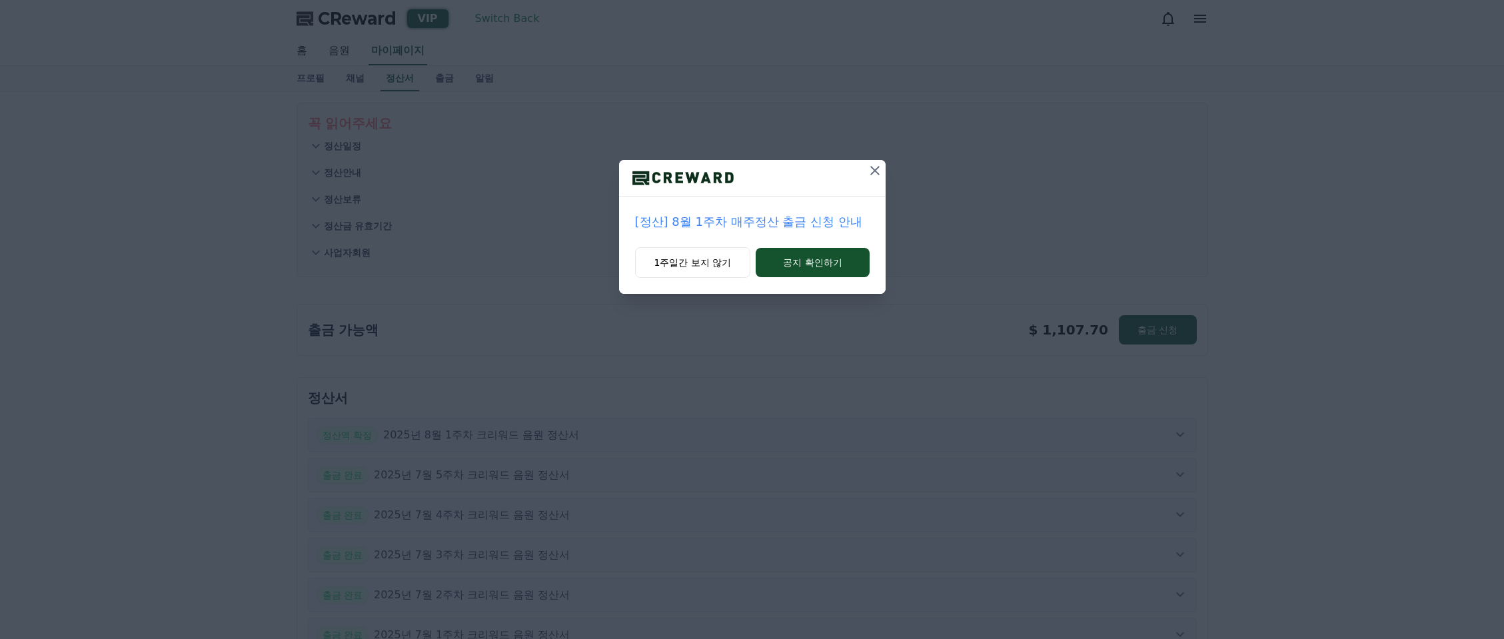
scroll to position [25, 0]
click at [867, 171] on icon at bounding box center [875, 171] width 16 height 16
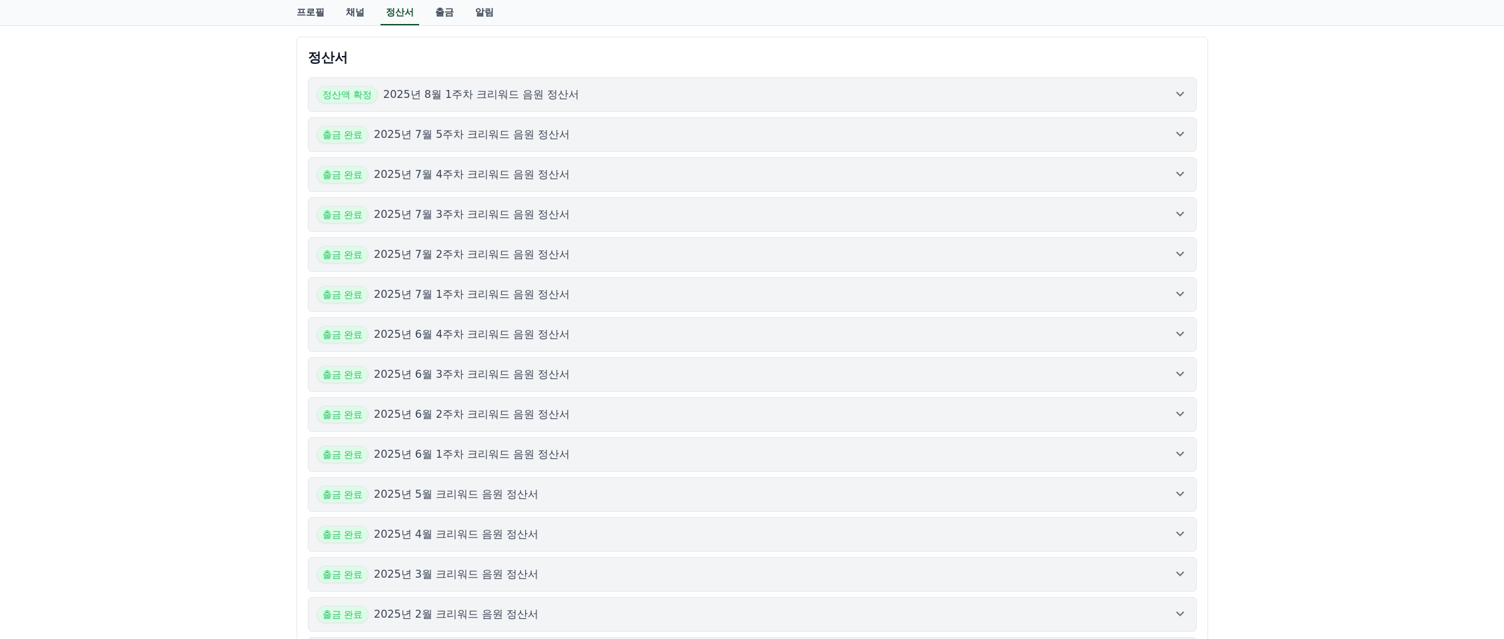
scroll to position [272, 0]
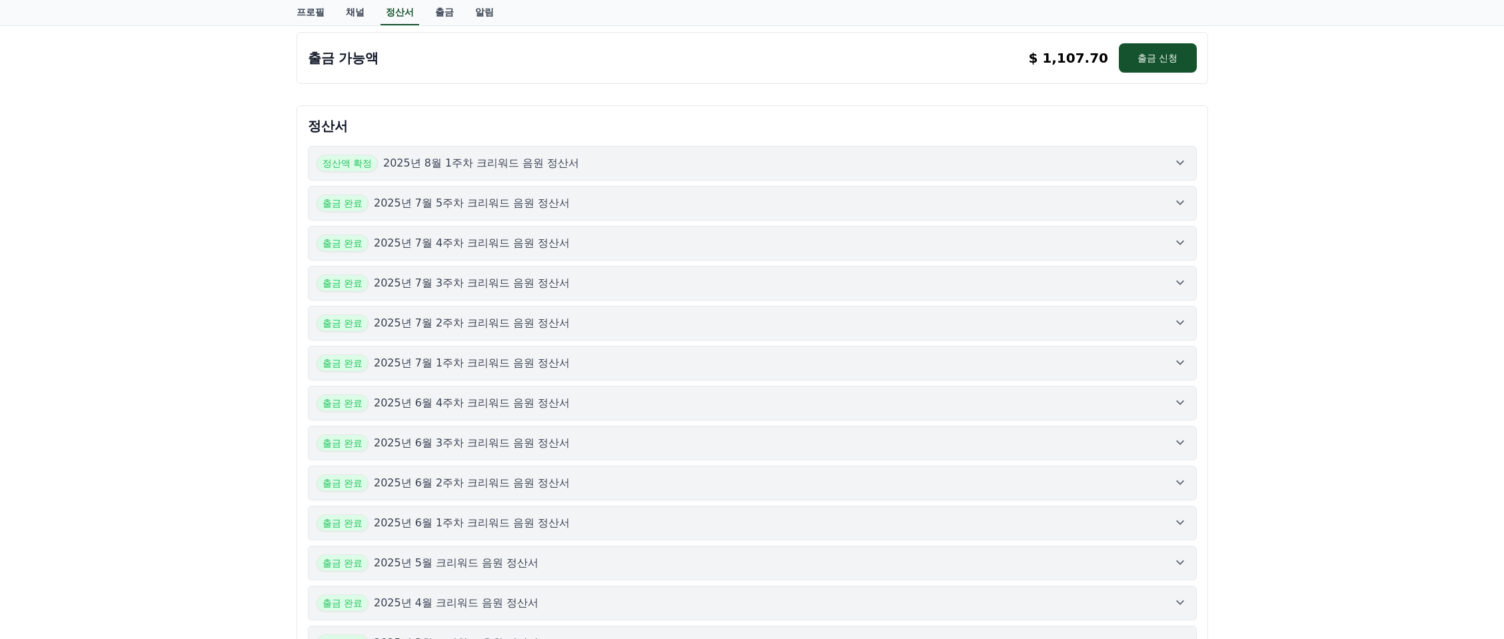
click at [478, 173] on button "정산액 확정 2025년 8월 1주차 크리워드 음원 정산서" at bounding box center [752, 163] width 889 height 35
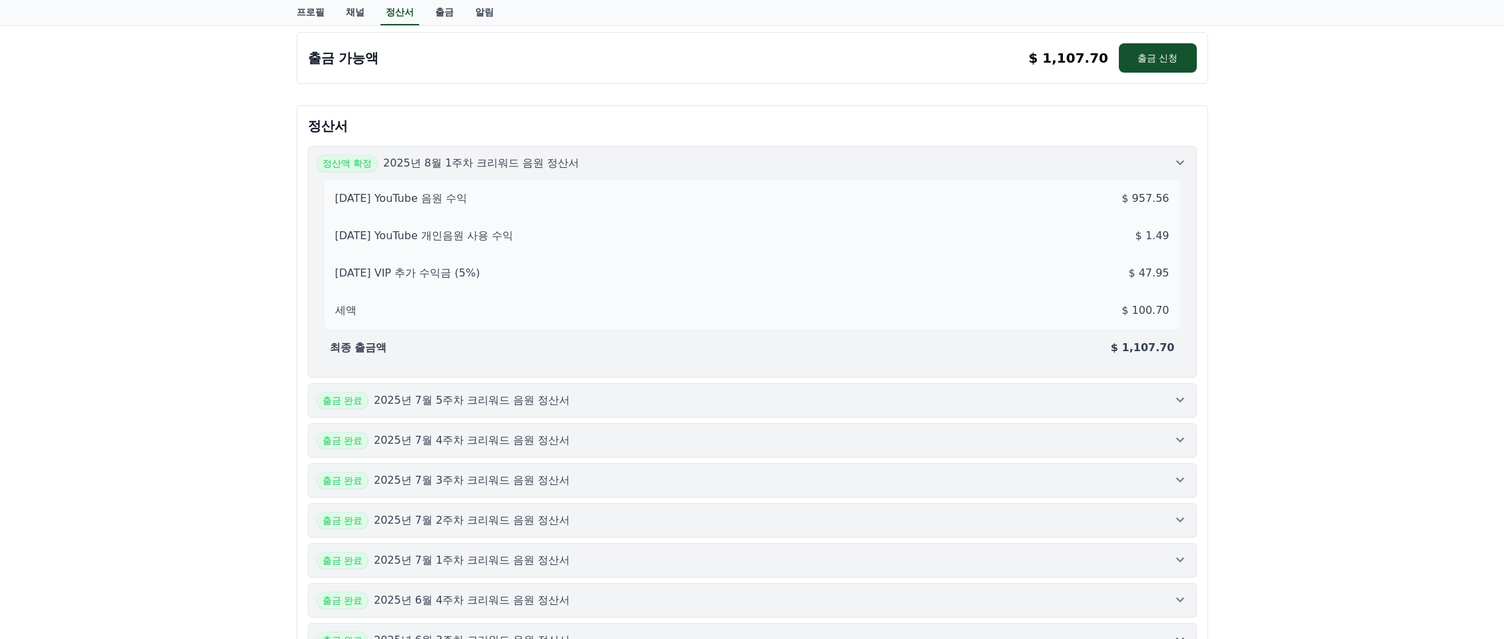
click at [1359, 204] on div "꼭 읽어주세요 정산일정 정산안내 정산보류 정산금 유효기간 사업자회원 출금 가능액 $ 1,107.70 출금 신청 $ 1,107.70 출금 신청 …" at bounding box center [752, 415] width 1504 height 1190
click at [1166, 159] on div "정산액 확정 2025년 8월 1주차 크리워드 음원 정산서" at bounding box center [751, 163] width 871 height 17
click at [1243, 180] on div "꼭 읽어주세요 정산일정 정산안내 정산보류 정산금 유효기간 사업자회원 출금 가능액 $ 1,107.70 출금 신청 $ 1,107.70 출금 신청 …" at bounding box center [752, 415] width 1504 height 1190
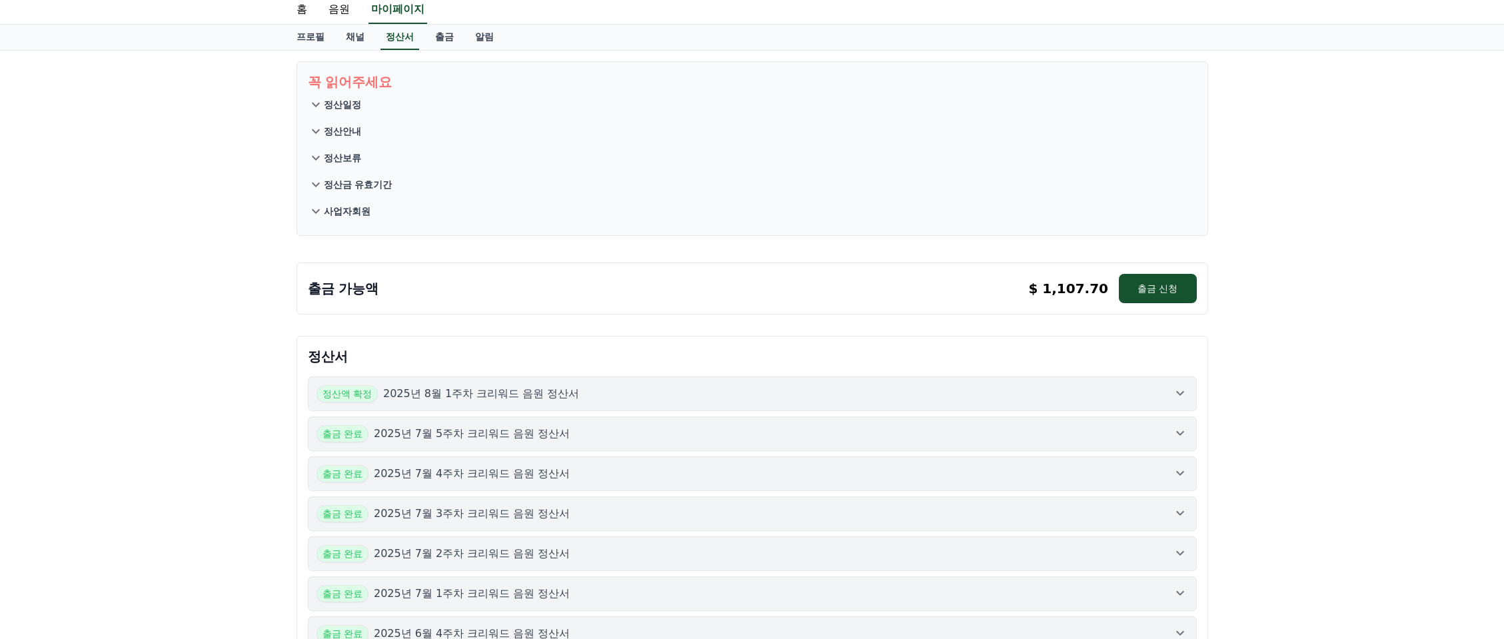
scroll to position [0, 0]
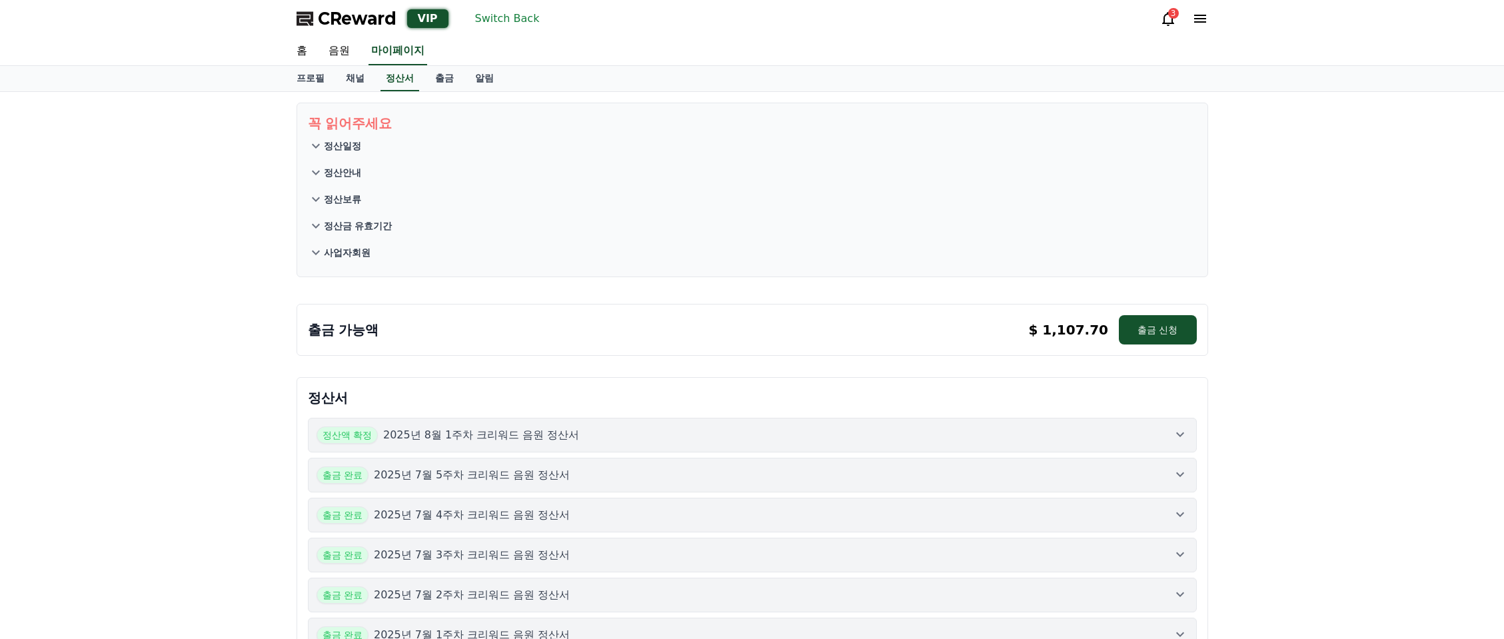
click at [257, 286] on div "꼭 읽어주세요 정산일정 정산안내 정산보류 정산금 유효기간 사업자회원 출금 가능액 $ 1,107.70 출금 신청 $ 1,107.70 출금 신청 …" at bounding box center [752, 588] width 1504 height 993
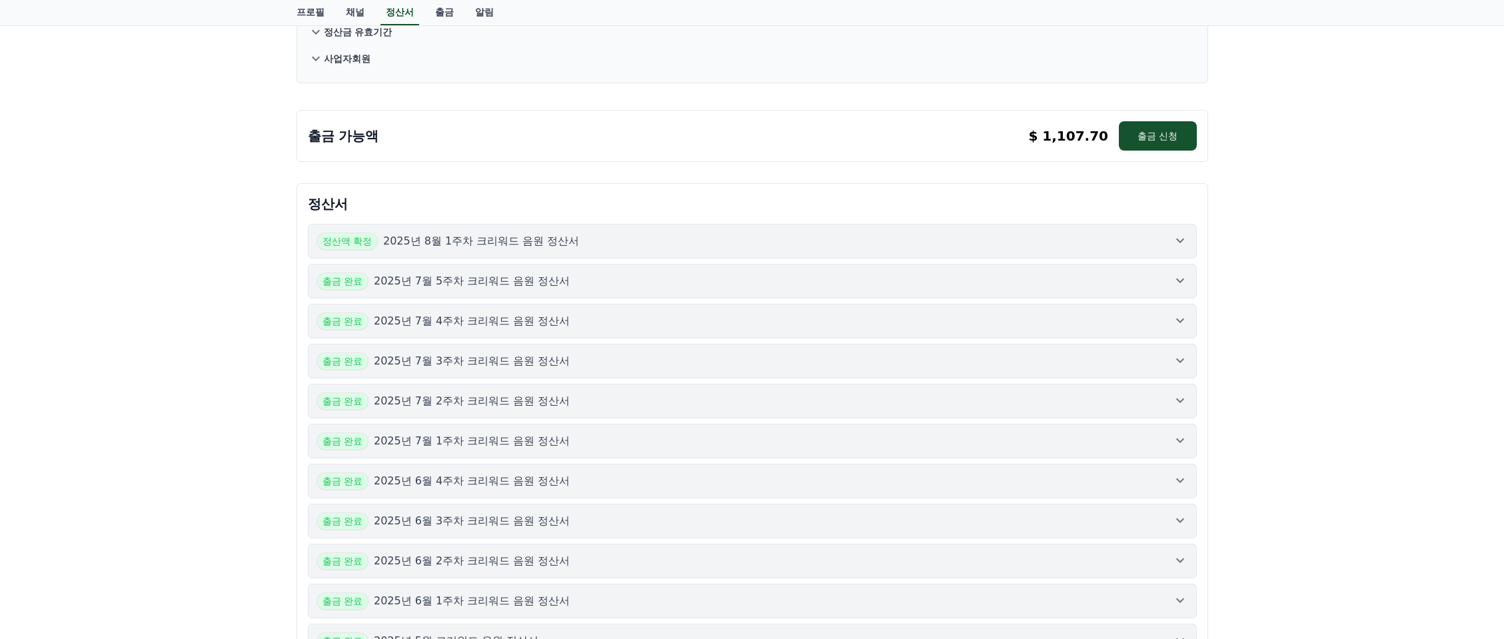
click at [197, 371] on div "꼭 읽어주세요 정산일정 정산안내 정산보류 정산금 유효기간 사업자회원 출금 가능액 $ 1,107.70 출금 신청 $ 1,107.70 출금 신청 …" at bounding box center [752, 394] width 1504 height 993
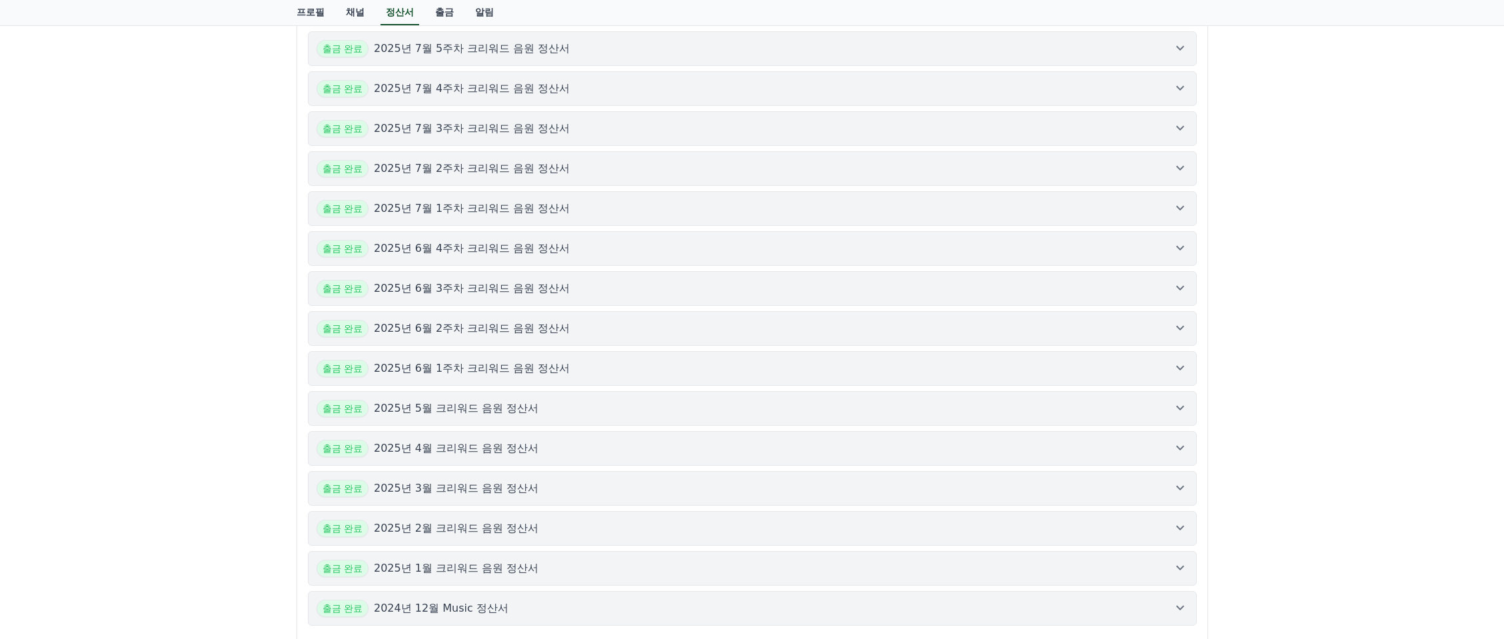
scroll to position [330, 0]
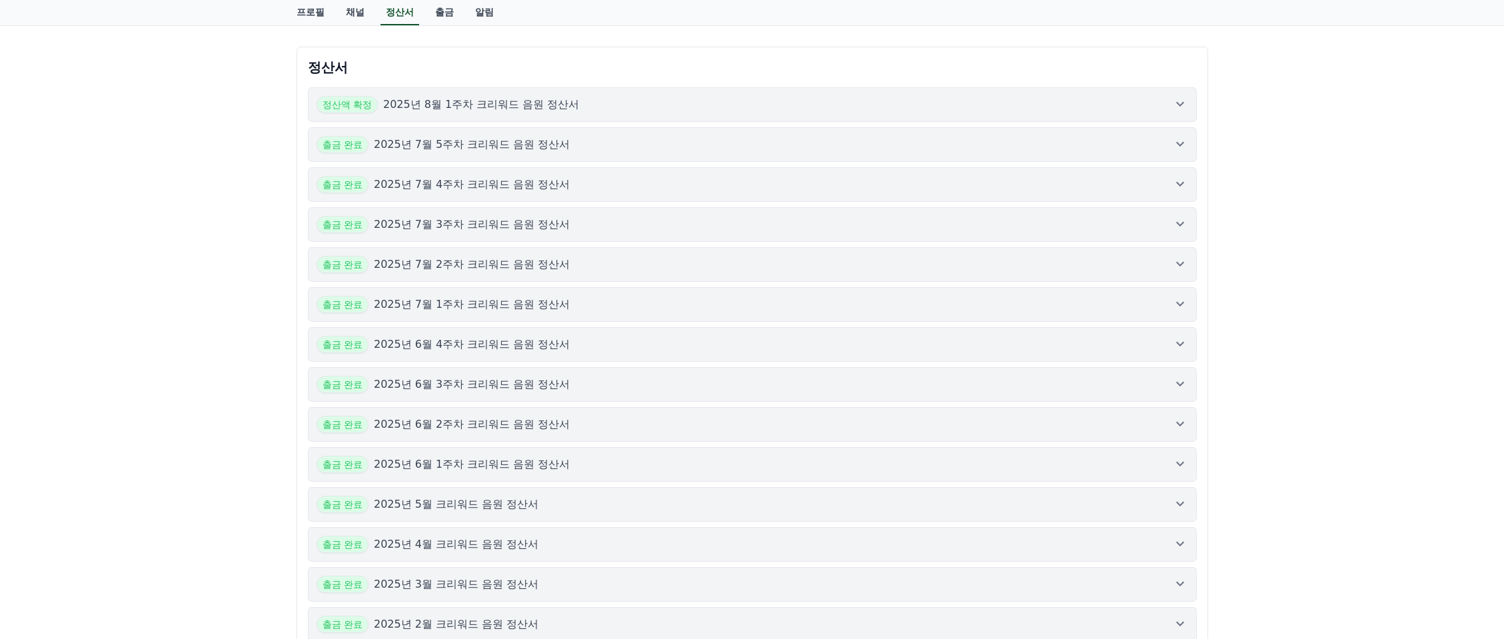
click at [482, 98] on p "2025년 8월 1주차 크리워드 음원 정산서" at bounding box center [481, 105] width 197 height 16
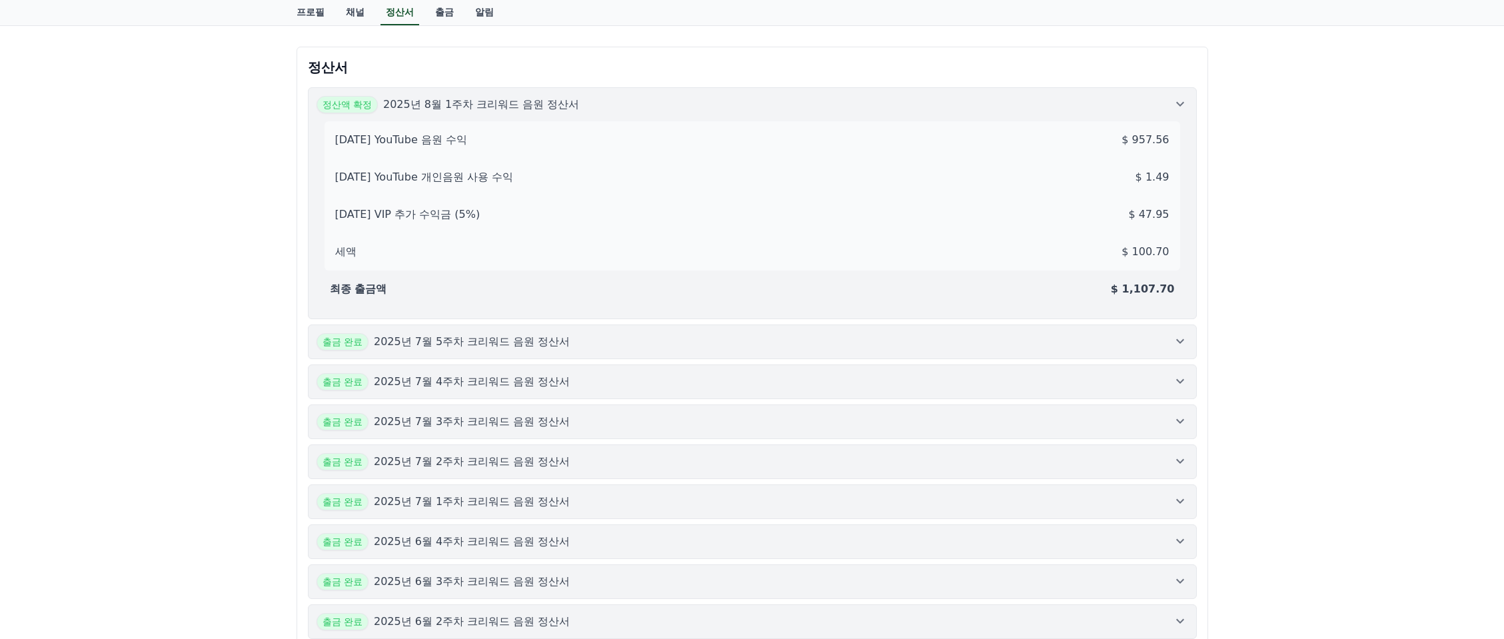
drag, startPoint x: 1380, startPoint y: 263, endPoint x: 1293, endPoint y: 225, distance: 96.1
click at [1380, 263] on div "꼭 읽어주세요 정산일정 정산안내 정산보류 정산금 유효기간 사업자회원 출금 가능액 $ 1,107.70 출금 신청 $ 1,107.70 출금 신청 …" at bounding box center [752, 356] width 1504 height 1190
click at [1178, 102] on icon at bounding box center [1180, 104] width 16 height 16
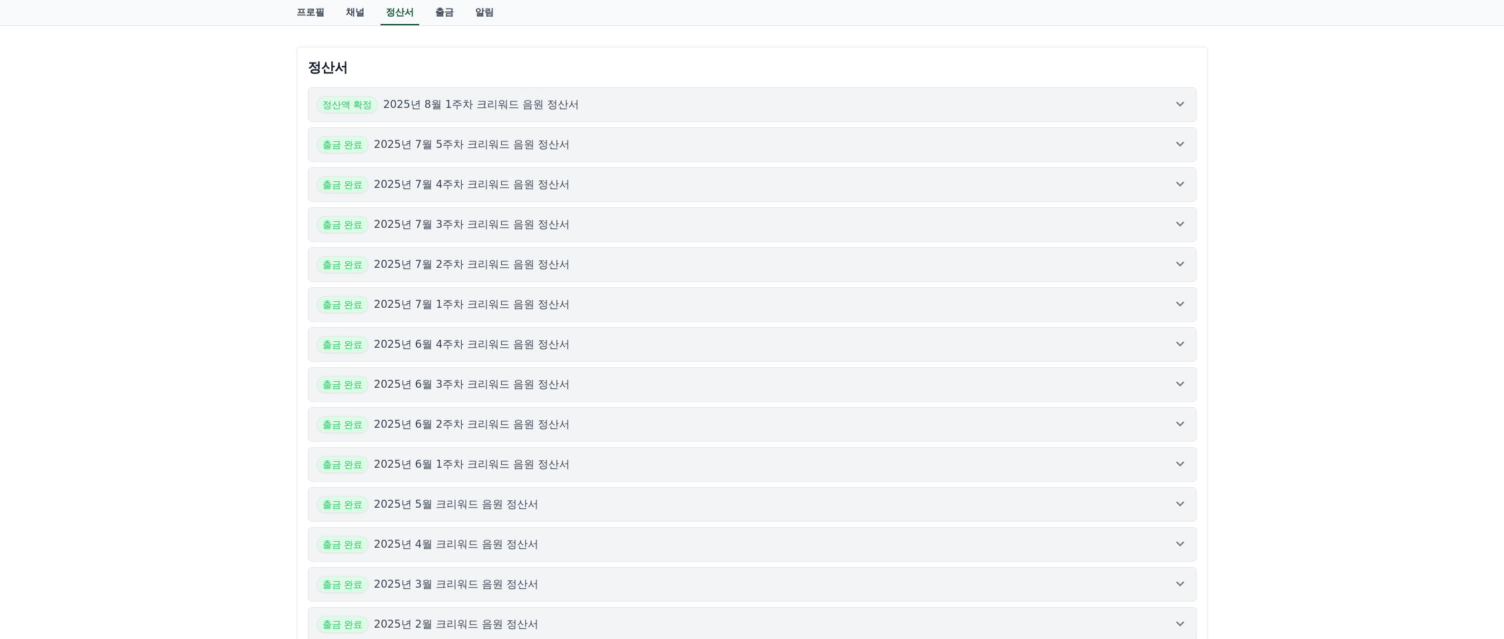
click at [207, 245] on div "꼭 읽어주세요 정산일정 정산안내 정산보류 정산금 유효기간 사업자회원 출금 가능액 $ 1,107.70 출금 신청 $ 1,107.70 출금 신청 …" at bounding box center [752, 257] width 1504 height 993
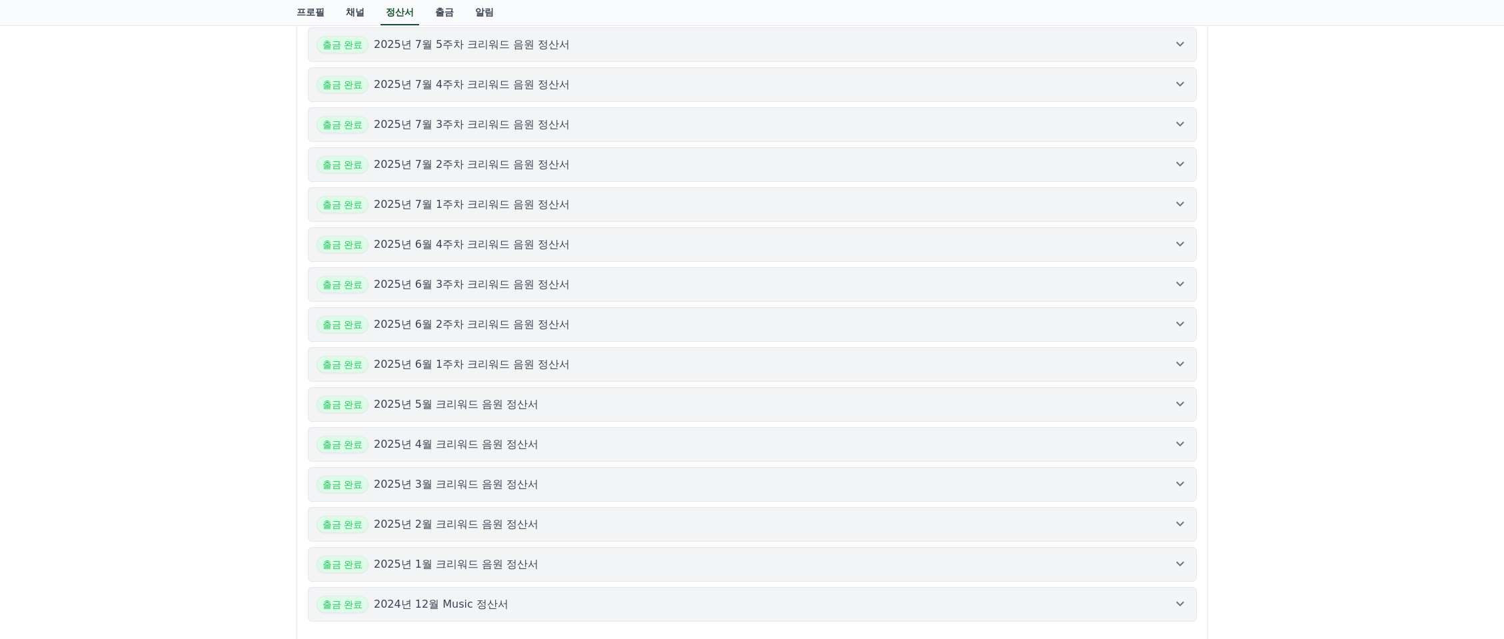
scroll to position [541, 0]
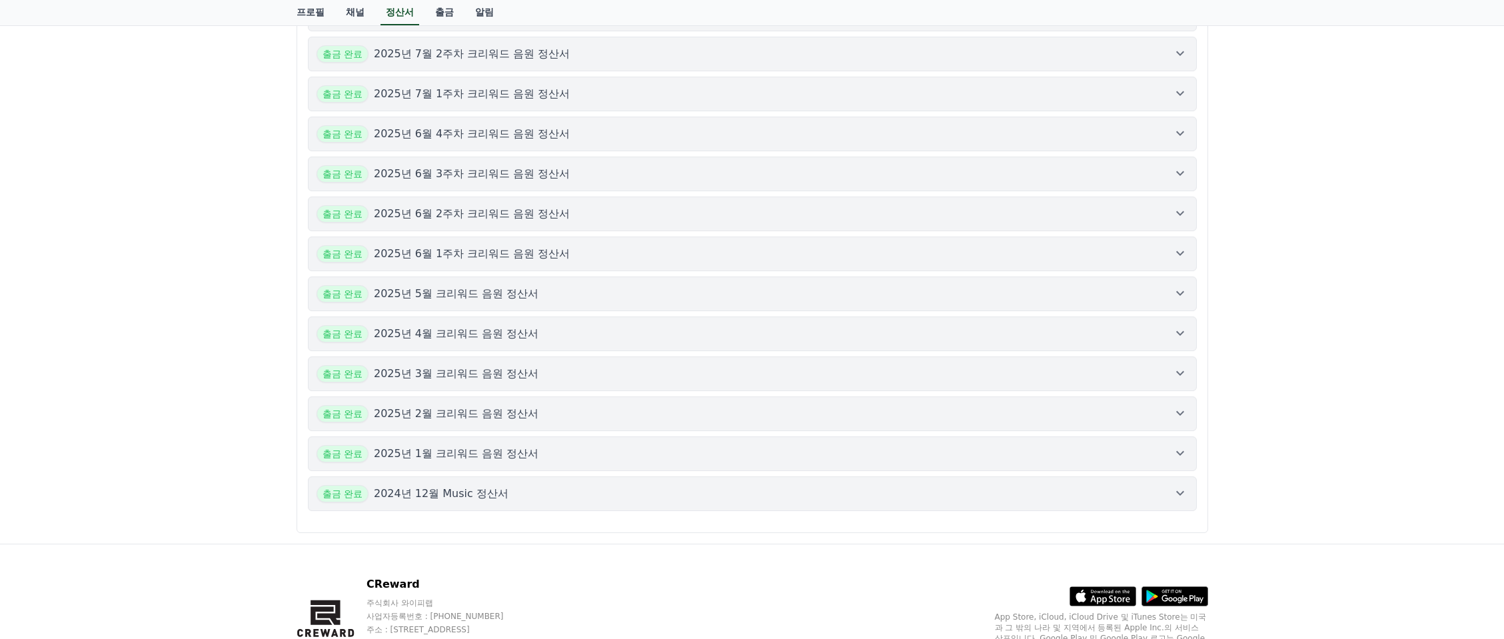
click at [243, 278] on div "꼭 읽어주세요 정산일정 정산안내 정산보류 정산금 유효기간 사업자회원 출금 가능액 $ 1,107.70 출금 신청 $ 1,107.70 출금 신청 …" at bounding box center [752, 47] width 1504 height 993
click at [529, 293] on div "출금 완료 2025년 5월 크리워드 음원 정산서" at bounding box center [751, 293] width 871 height 17
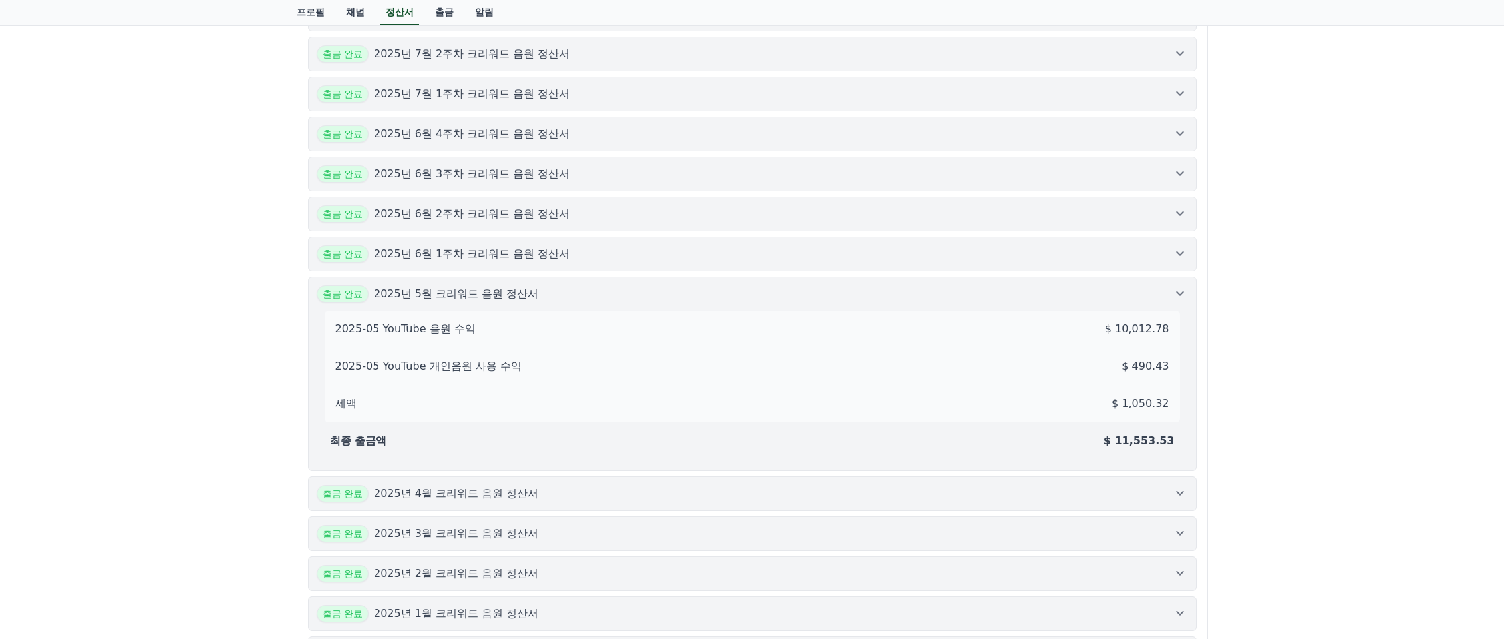
click at [520, 290] on div "출금 완료 2025년 5월 크리워드 음원 정산서" at bounding box center [751, 293] width 871 height 17
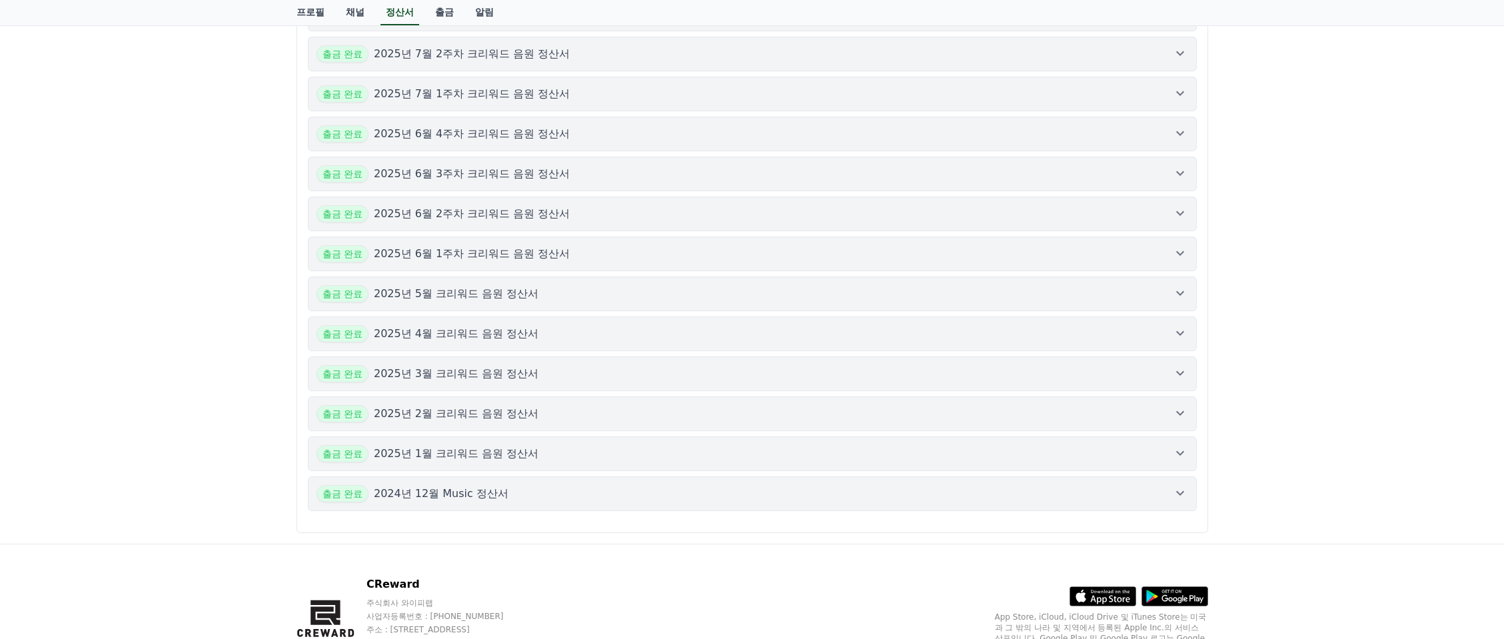
click at [217, 301] on div "꼭 읽어주세요 정산일정 정산안내 정산보류 정산금 유효기간 사업자회원 출금 가능액 $ 1,107.70 출금 신청 $ 1,107.70 출금 신청 …" at bounding box center [752, 47] width 1504 height 993
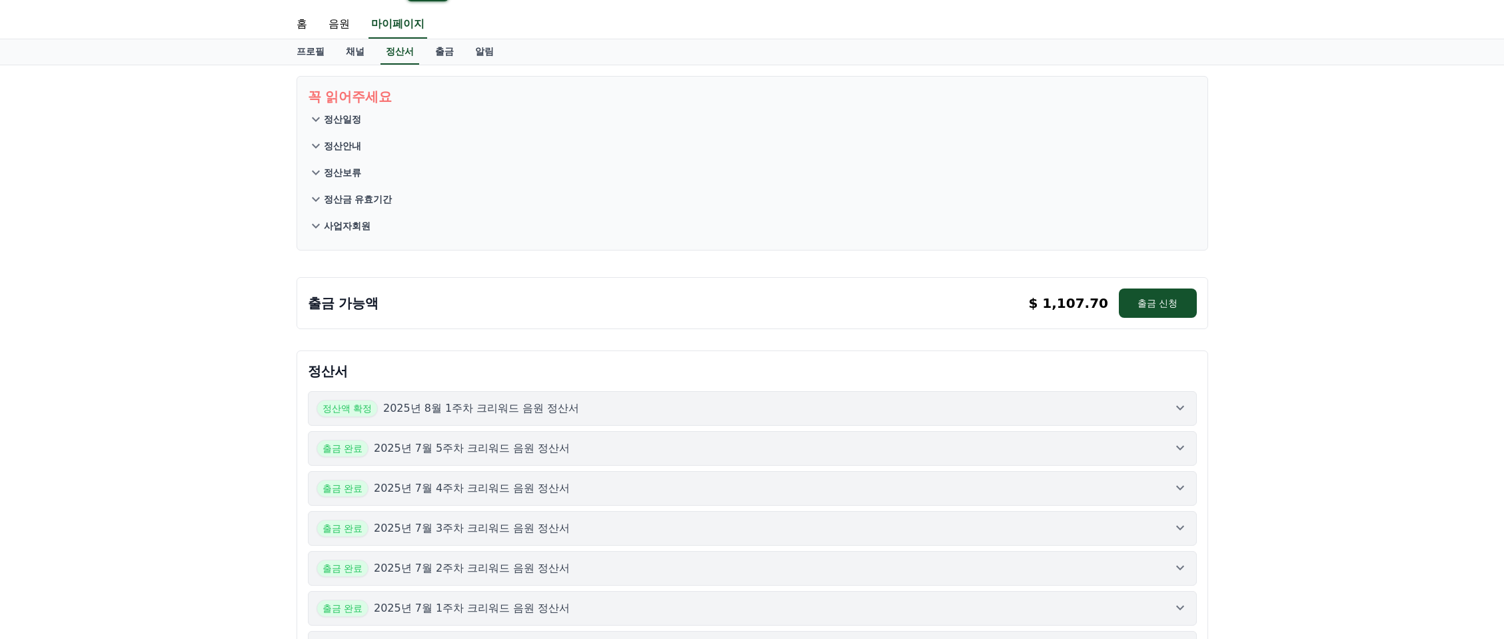
scroll to position [0, 0]
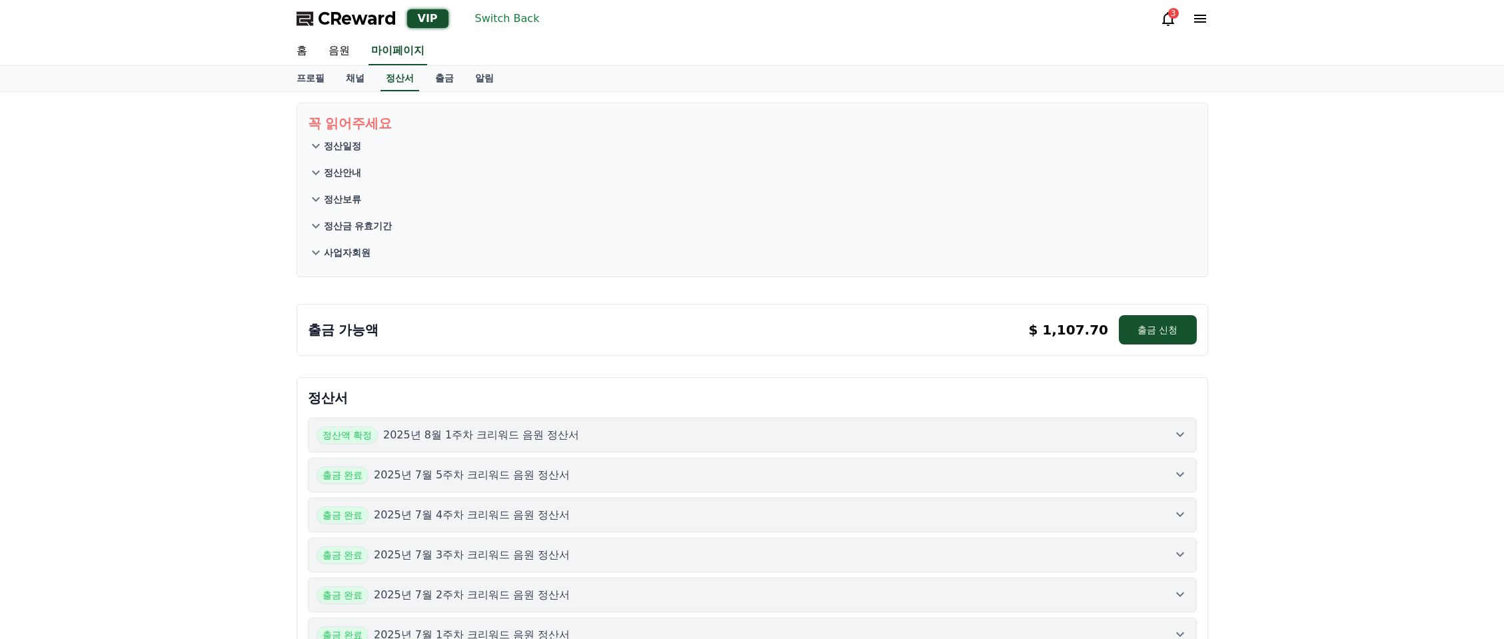
click at [229, 302] on div "꼭 읽어주세요 정산일정 정산안내 정산보류 정산금 유효기간 사업자회원 출금 가능액 $ 1,107.70 출금 신청 $ 1,107.70 출금 신청 …" at bounding box center [752, 588] width 1504 height 993
click at [355, 139] on p "정산일정" at bounding box center [342, 145] width 37 height 13
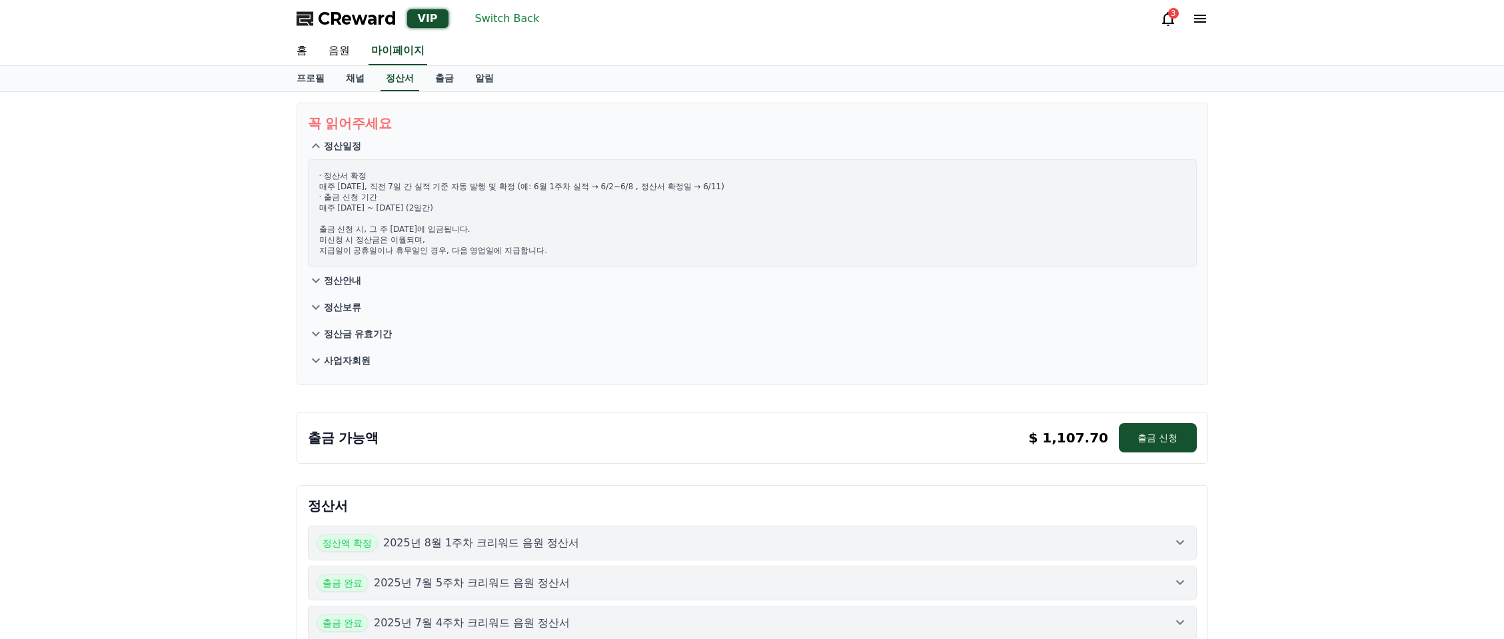
click at [355, 139] on p "정산일정" at bounding box center [342, 145] width 37 height 13
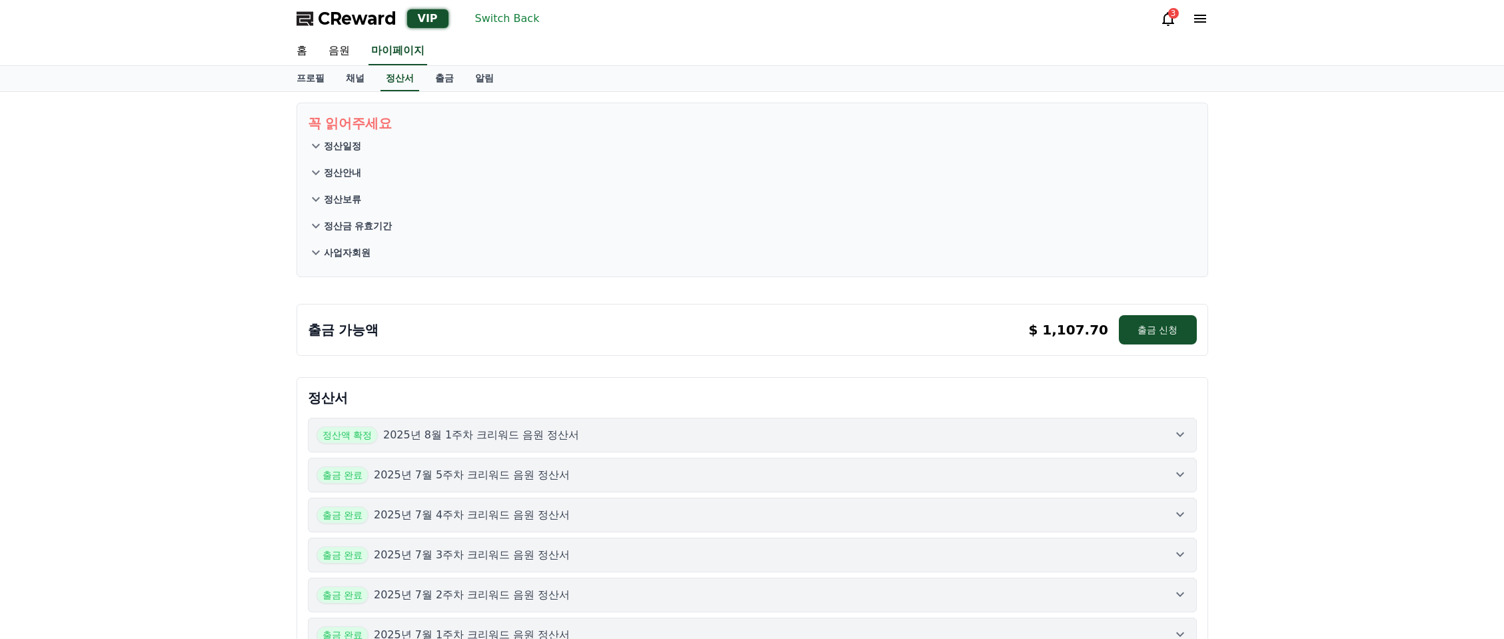
click at [334, 203] on p "정산보류" at bounding box center [342, 199] width 37 height 13
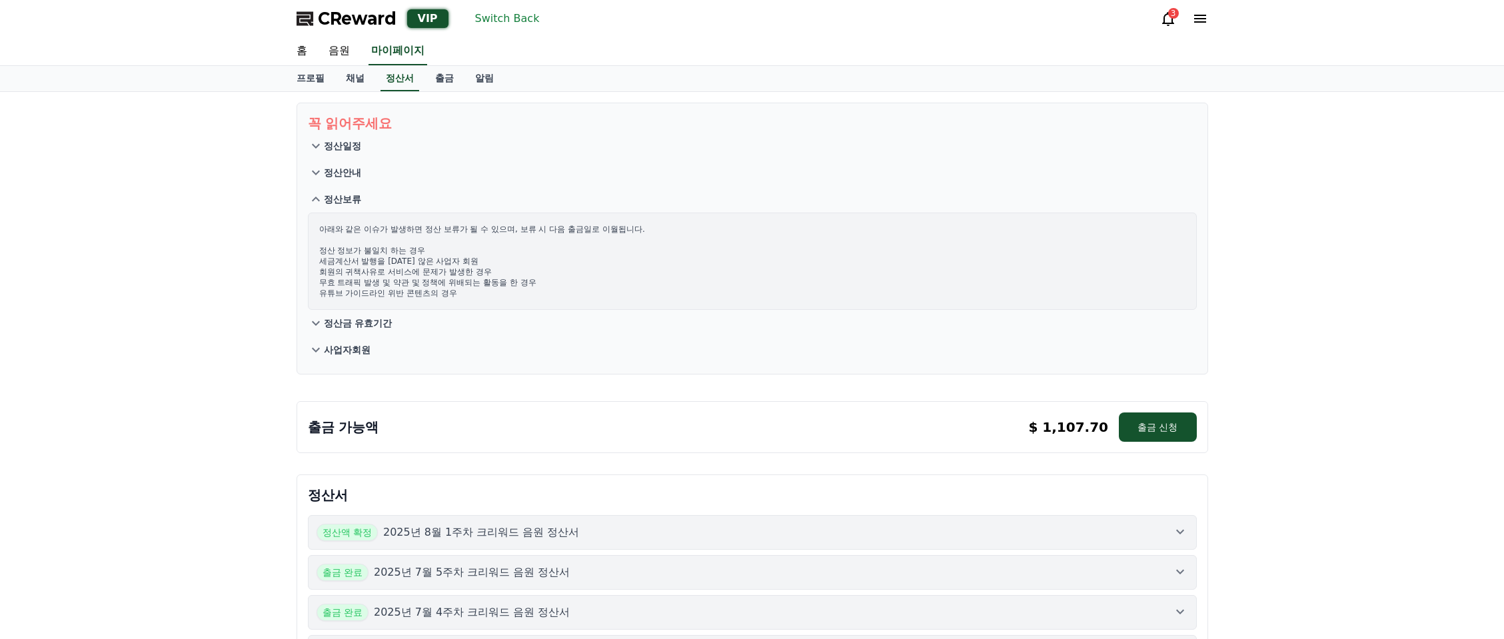
click at [334, 203] on p "정산보류" at bounding box center [342, 199] width 37 height 13
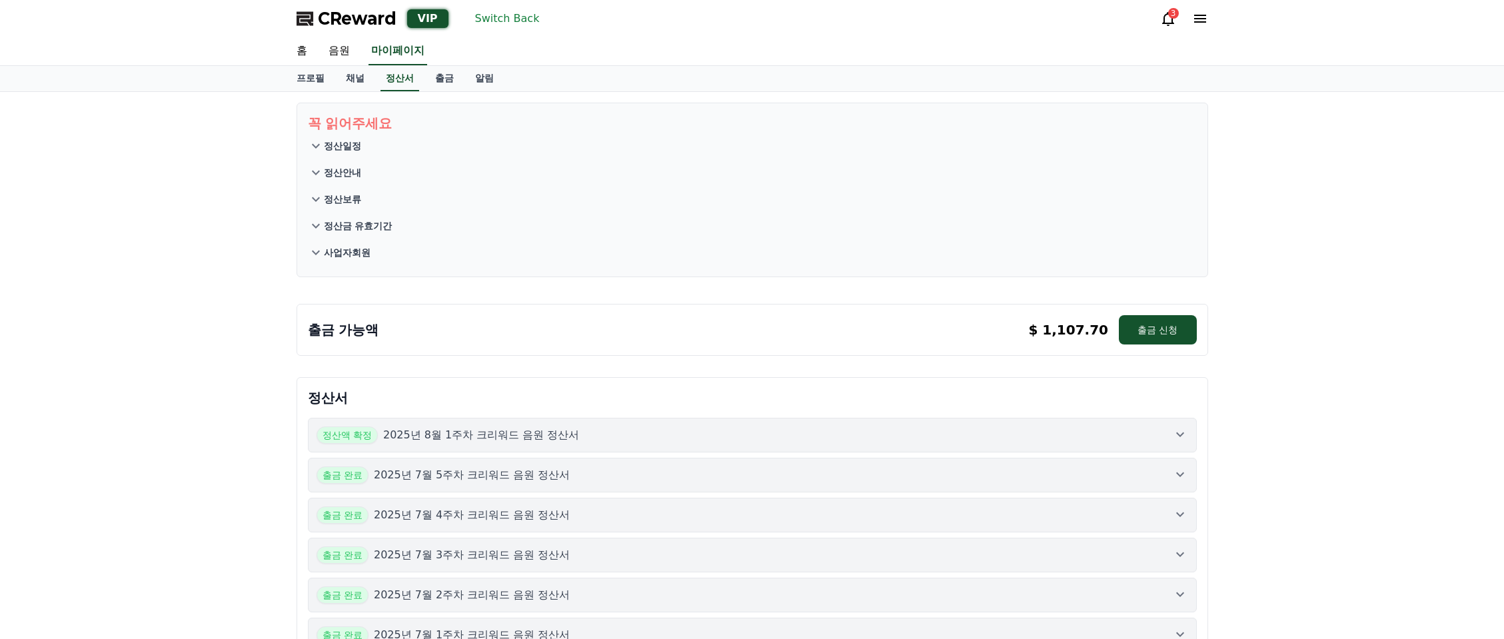
click at [192, 255] on div "꼭 읽어주세요 정산일정 정산안내 정산보류 정산금 유효기간 사업자회원 출금 가능액 $ 1,107.70 출금 신청 $ 1,107.70 출금 신청 …" at bounding box center [752, 588] width 1504 height 993
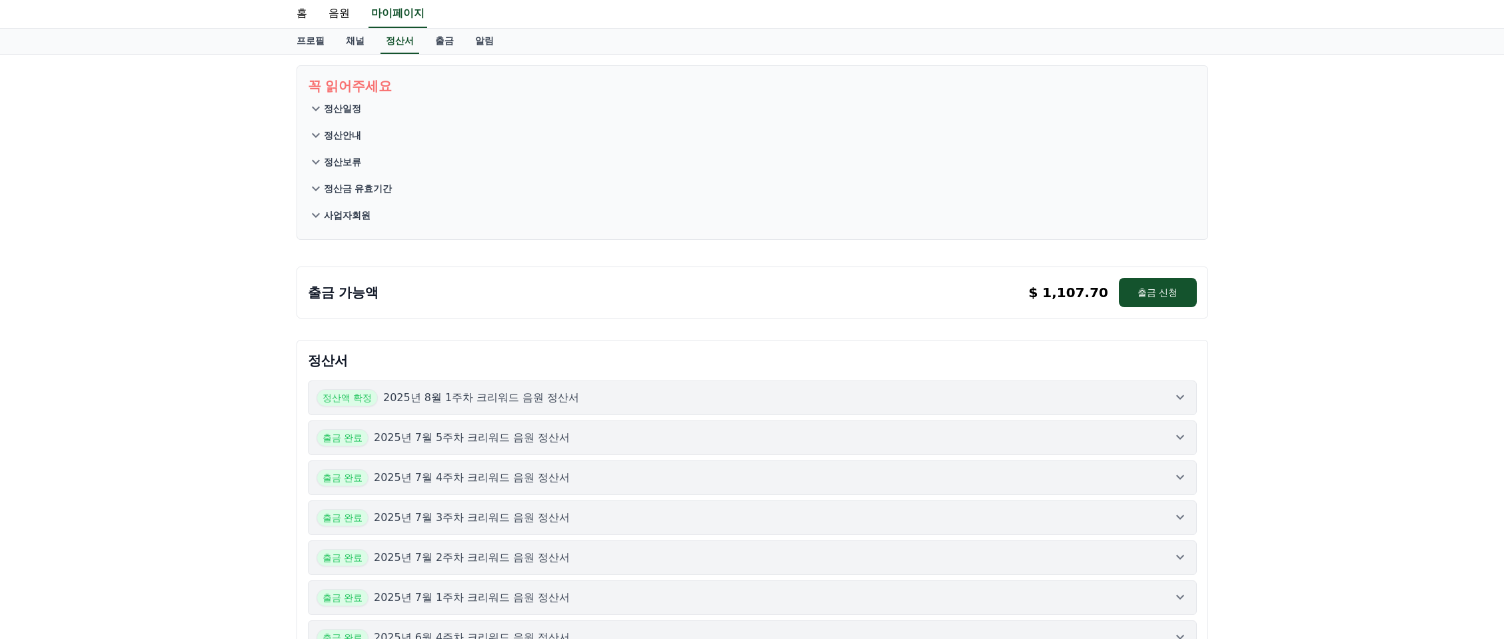
scroll to position [141, 0]
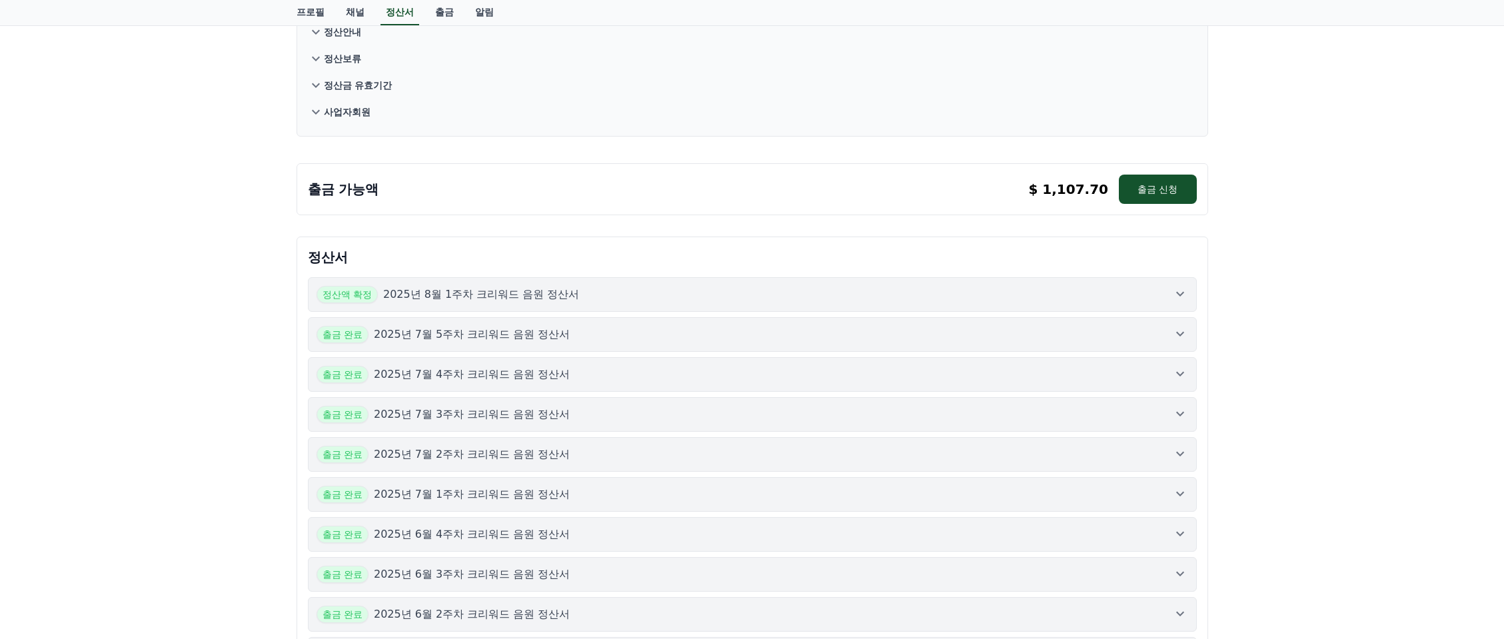
click at [335, 110] on p "사업자회원" at bounding box center [347, 111] width 47 height 13
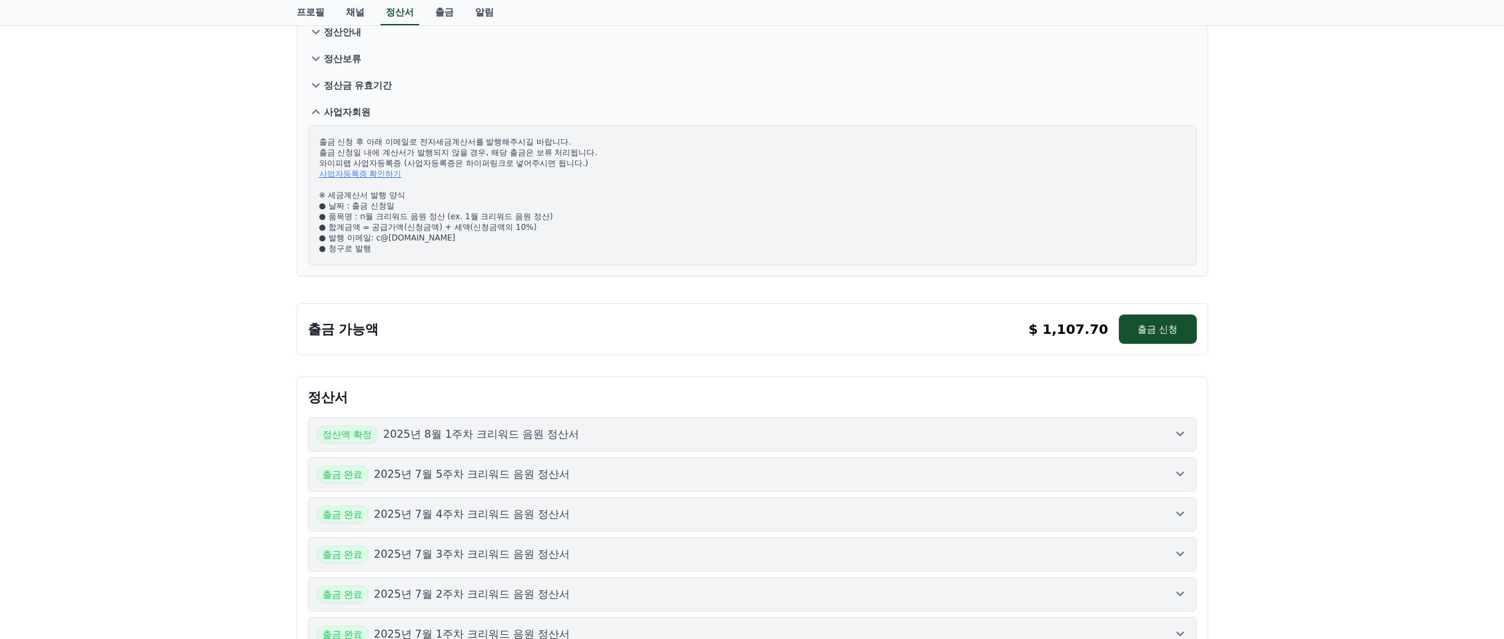
click at [338, 111] on p "사업자회원" at bounding box center [347, 111] width 47 height 13
click at [236, 229] on div "꼭 읽어주세요 정산일정 정산안내 정산보류 정산금 유효기간 사업자회원 출금 신청 후 아래 이메일로 전자세금계산서를 발행해주시길 바랍니다. 출금 …" at bounding box center [752, 517] width 1504 height 1133
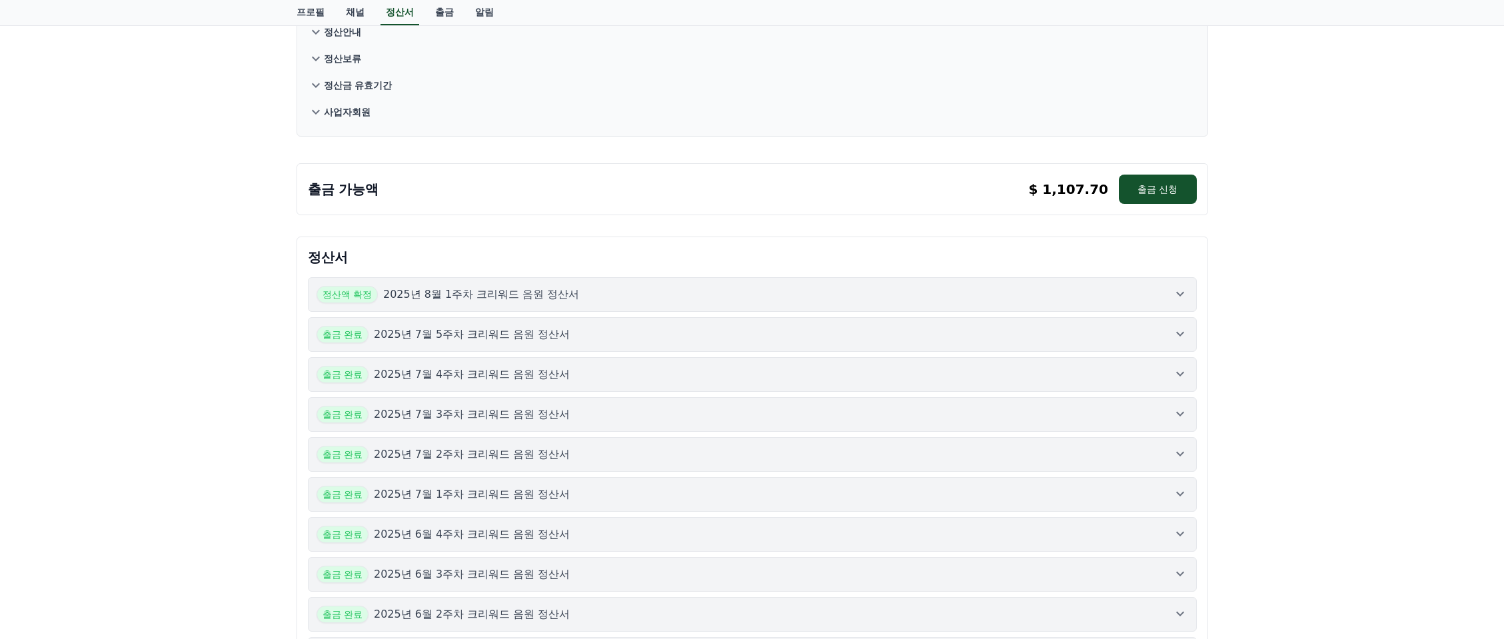
click at [241, 223] on div "꼭 읽어주세요 정산일정 정산안내 정산보류 정산금 유효기간 사업자회원 출금 가능액 $ 1,107.70 출금 신청 $ 1,107.70 출금 신청 …" at bounding box center [752, 447] width 1504 height 993
click at [548, 300] on div "정산액 확정 2025년 8월 1주차 크리워드 음원 정산서" at bounding box center [751, 294] width 871 height 17
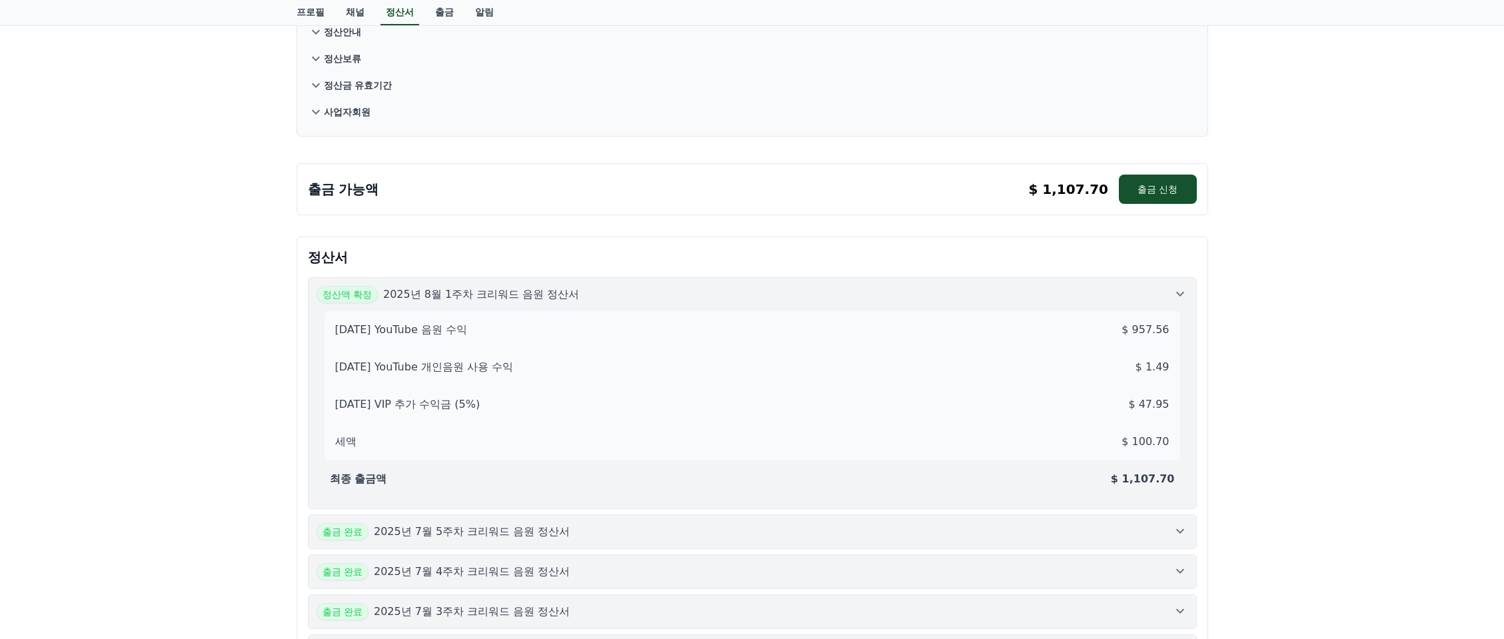
click at [548, 297] on div "정산액 확정 2025년 8월 1주차 크리워드 음원 정산서" at bounding box center [751, 294] width 871 height 17
